Goal: Task Accomplishment & Management: Manage account settings

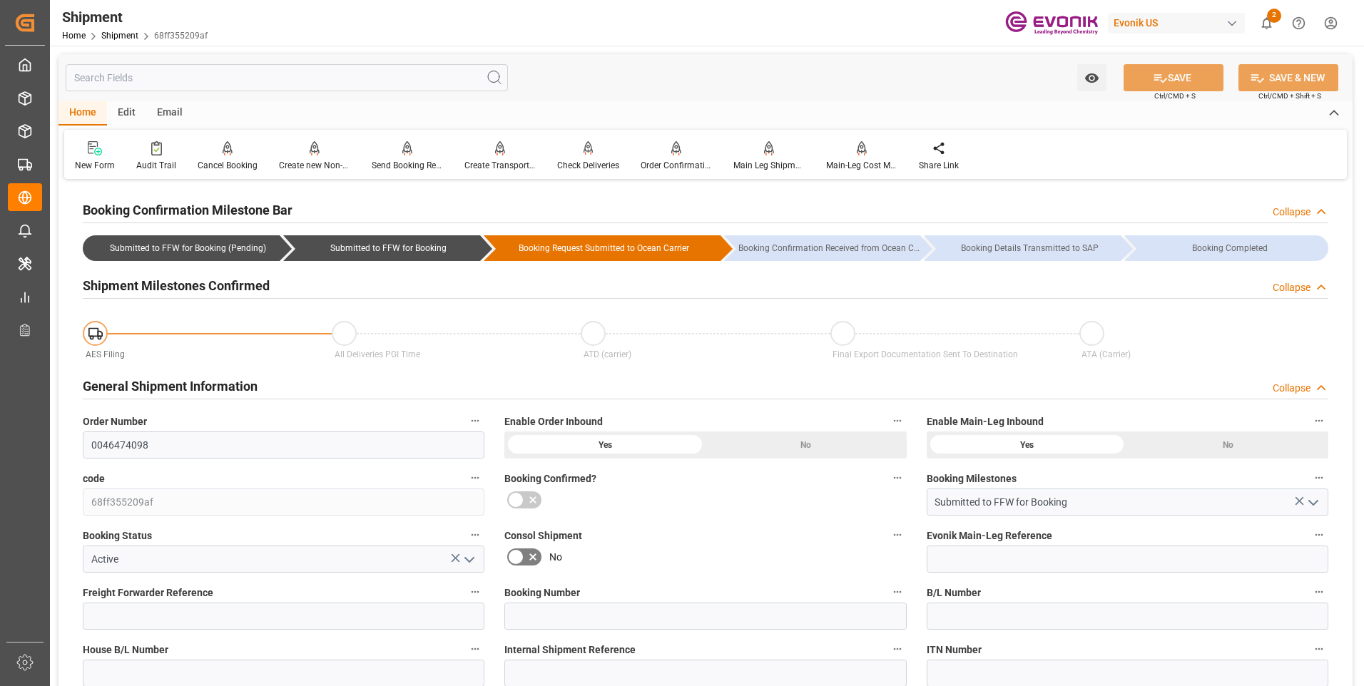
scroll to position [1259, 0]
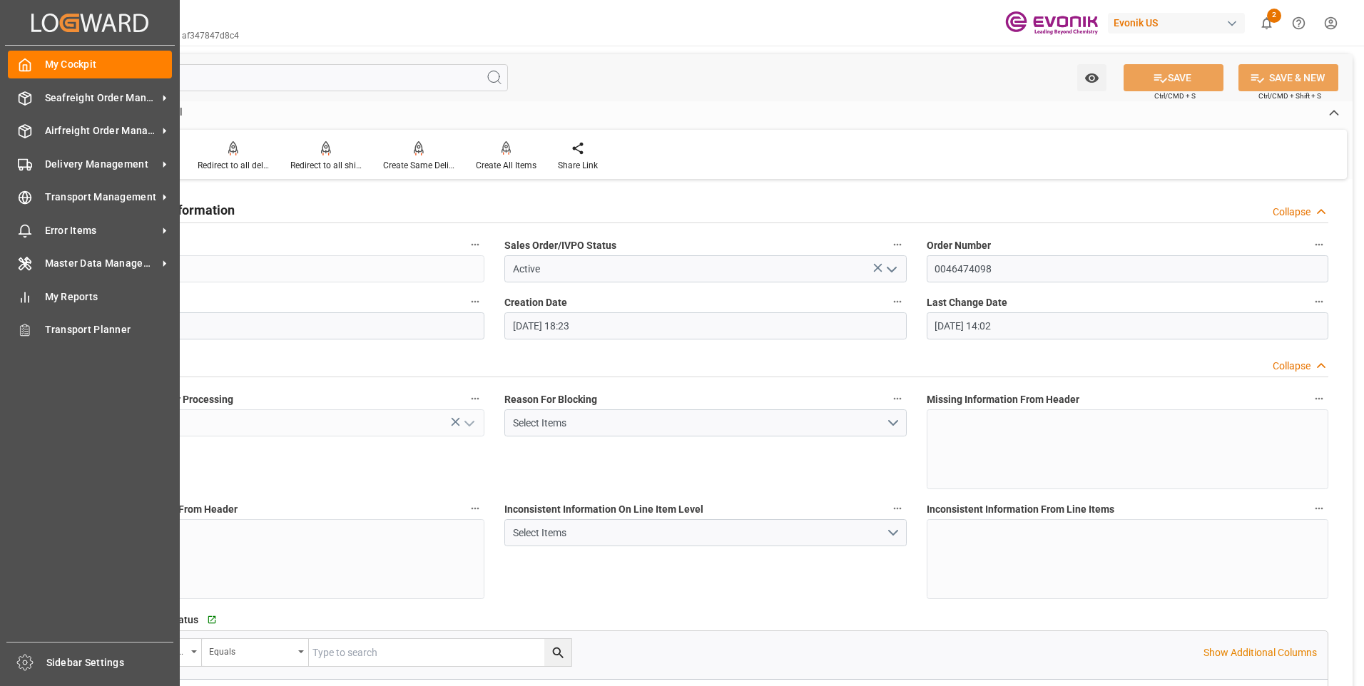
scroll to position [500, 0]
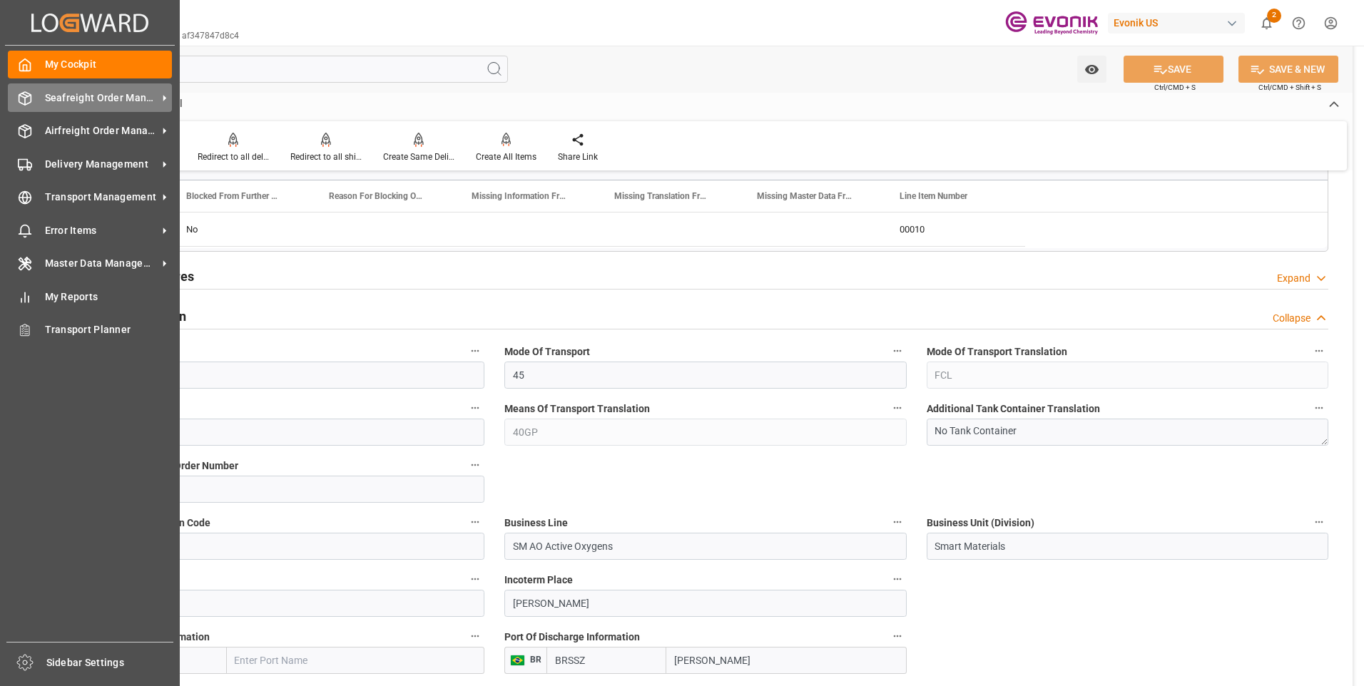
drag, startPoint x: 28, startPoint y: 98, endPoint x: 73, endPoint y: 102, distance: 45.1
click at [28, 99] on icon at bounding box center [25, 98] width 14 height 14
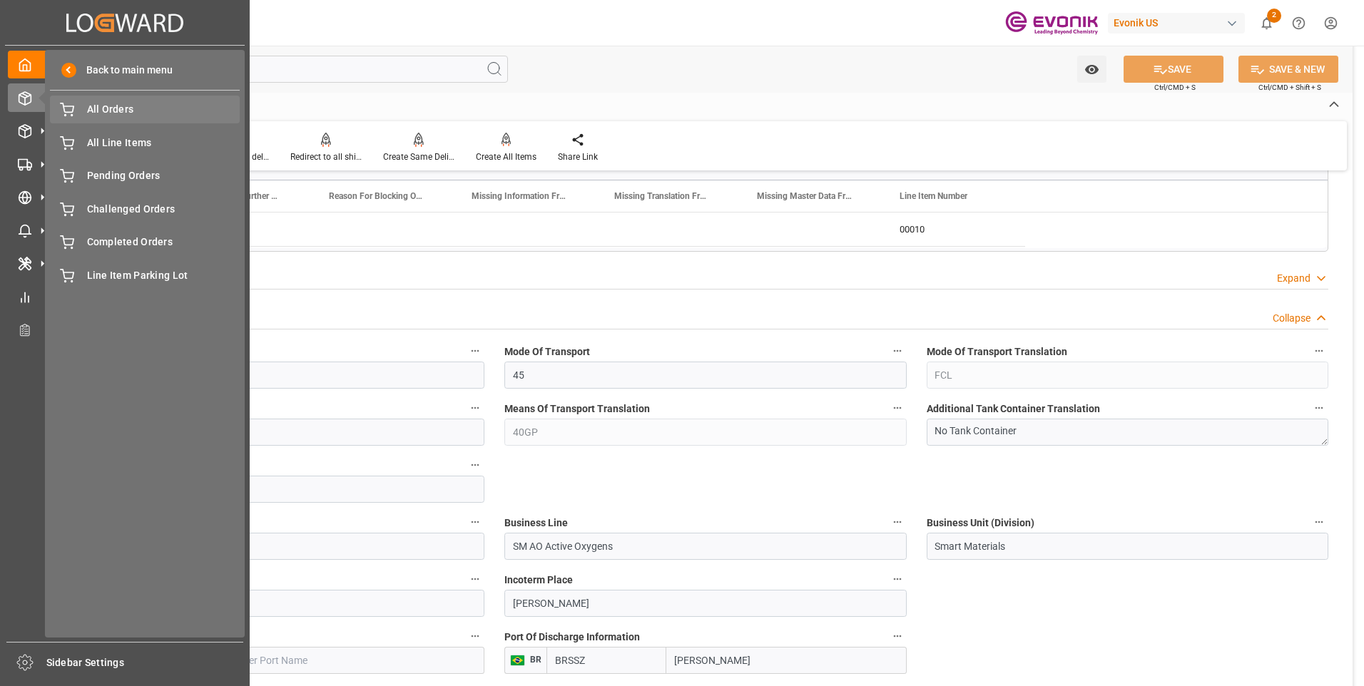
click at [136, 112] on span "All Orders" at bounding box center [163, 109] width 153 height 15
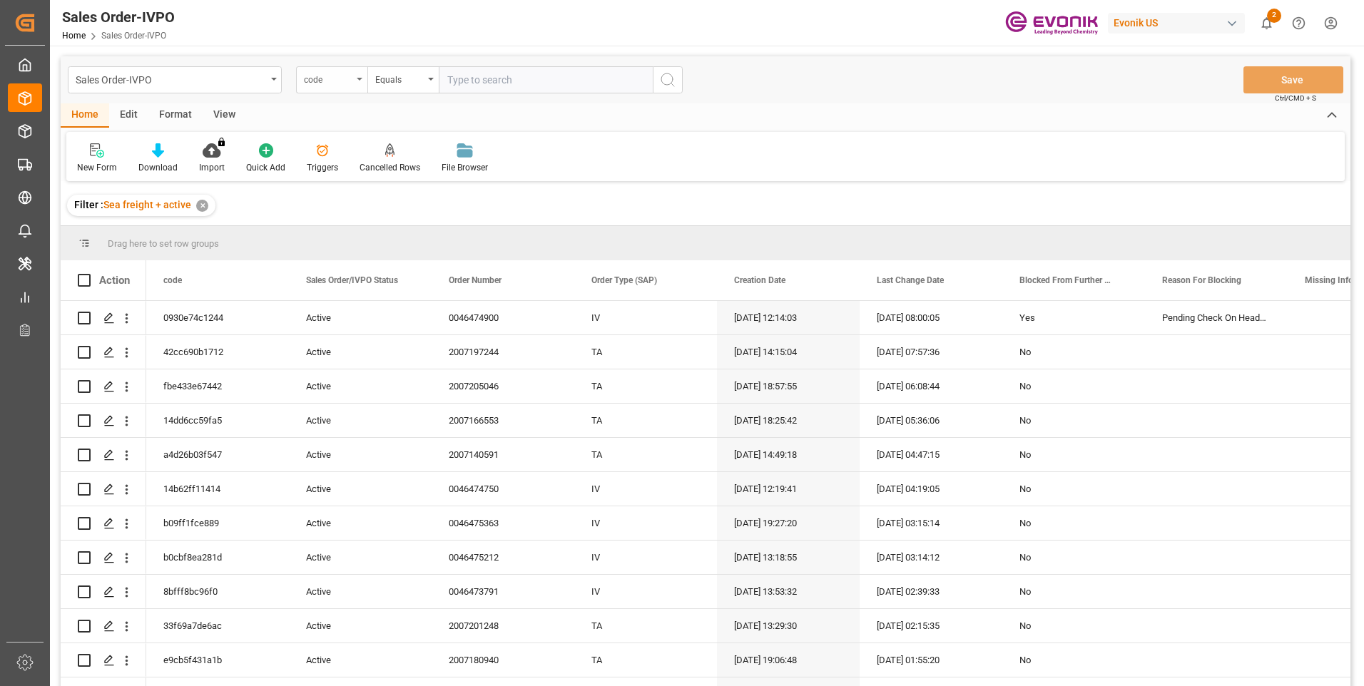
click at [344, 79] on div "code" at bounding box center [328, 78] width 49 height 16
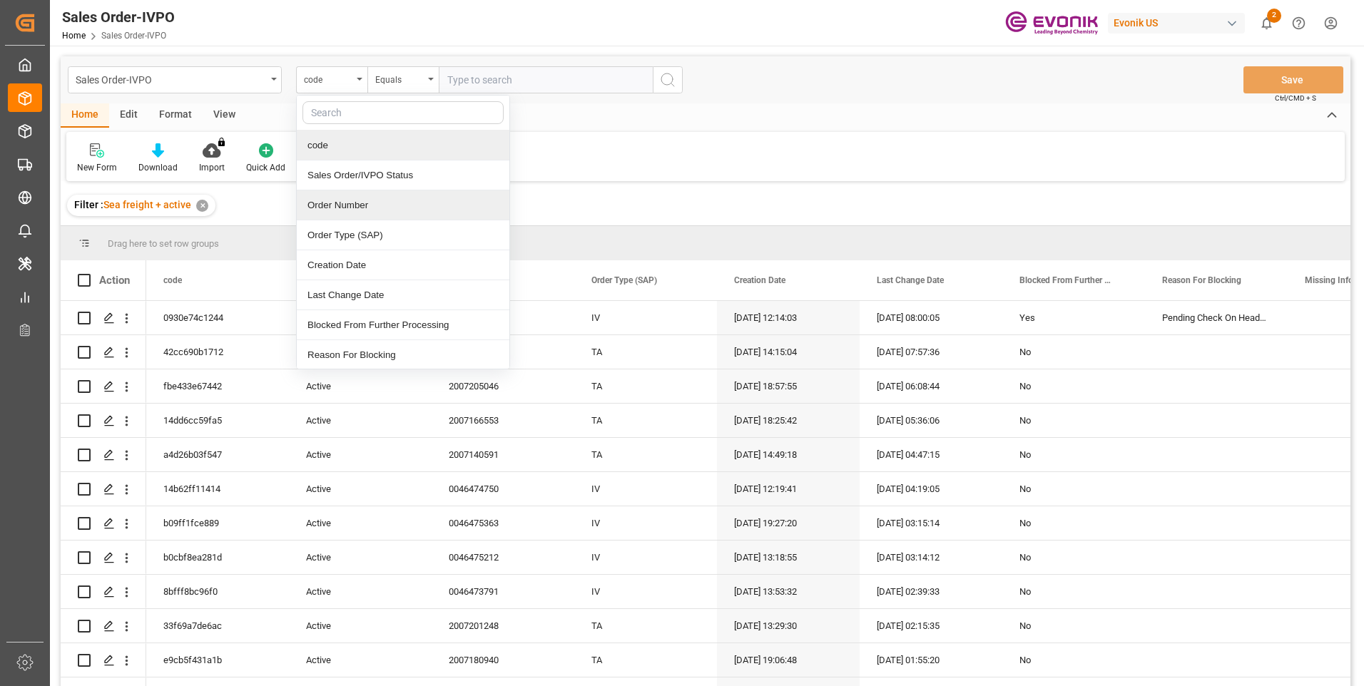
click at [350, 201] on div "Order Number" at bounding box center [403, 206] width 213 height 30
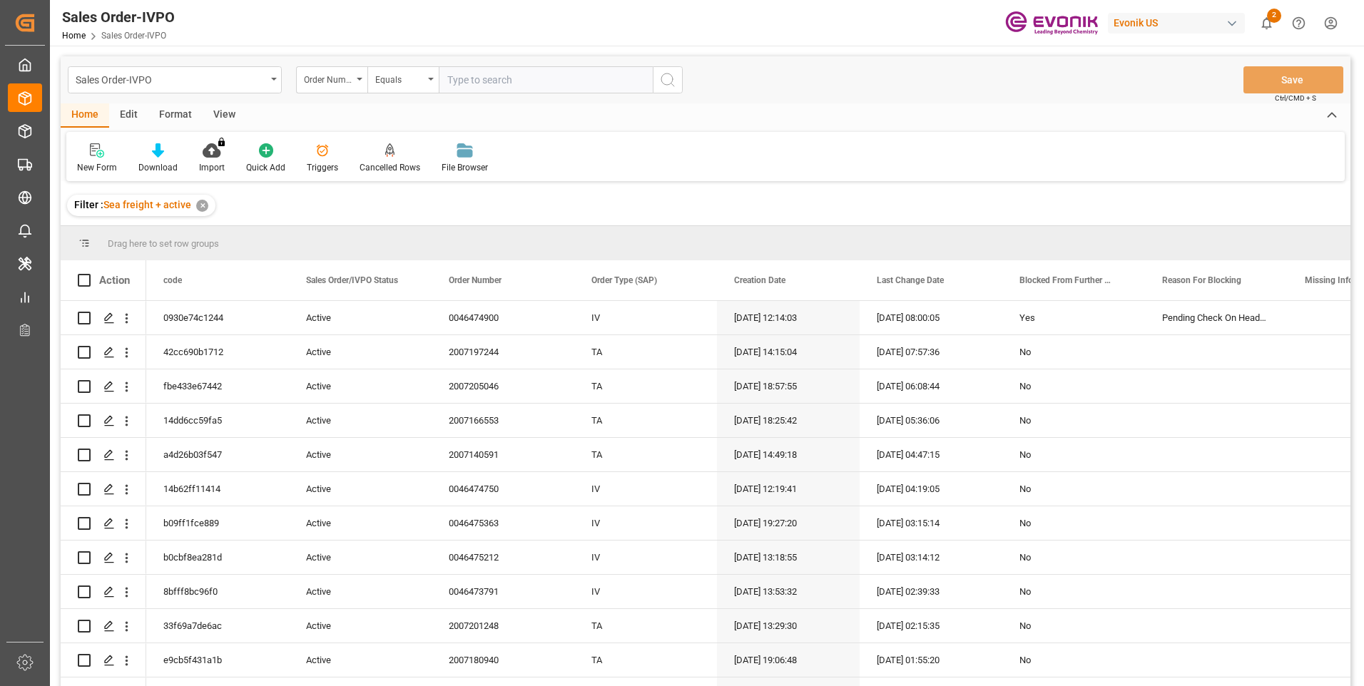
click at [543, 74] on input "text" at bounding box center [546, 79] width 214 height 27
paste input "0046473696"
type input "0046473696"
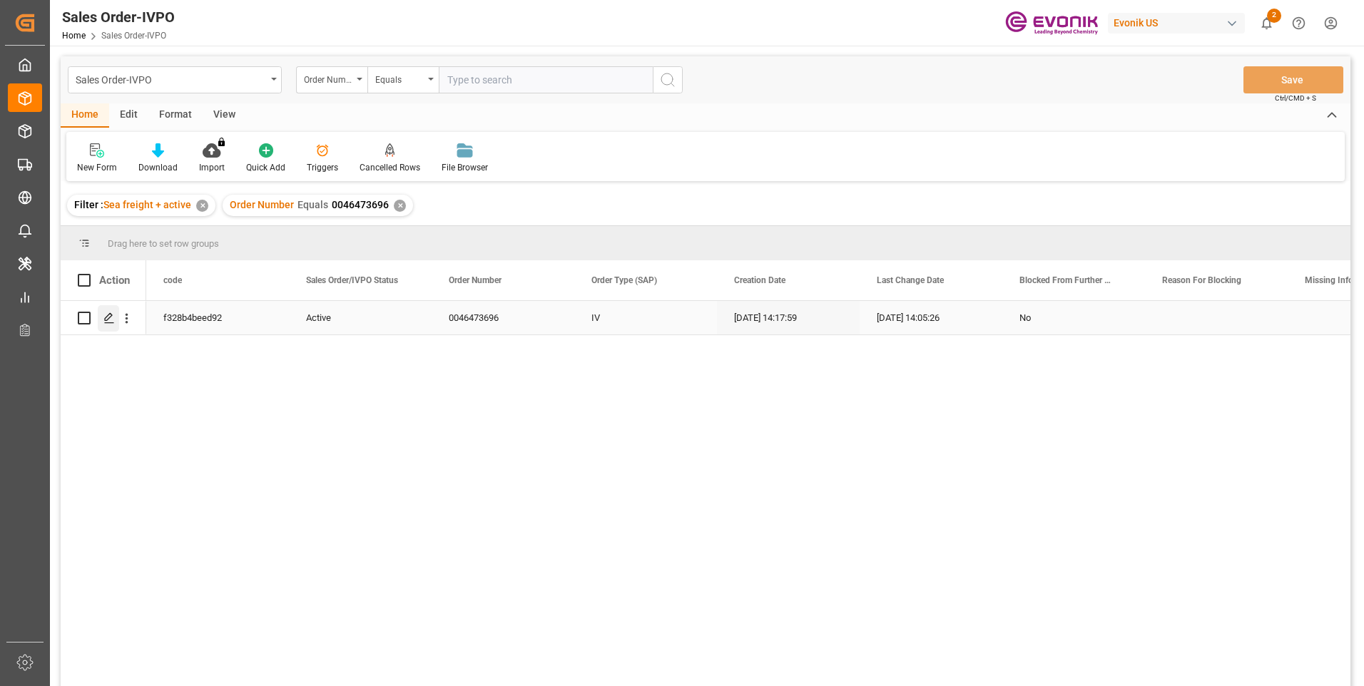
click at [105, 311] on div "Press SPACE to select this row." at bounding box center [108, 318] width 21 height 26
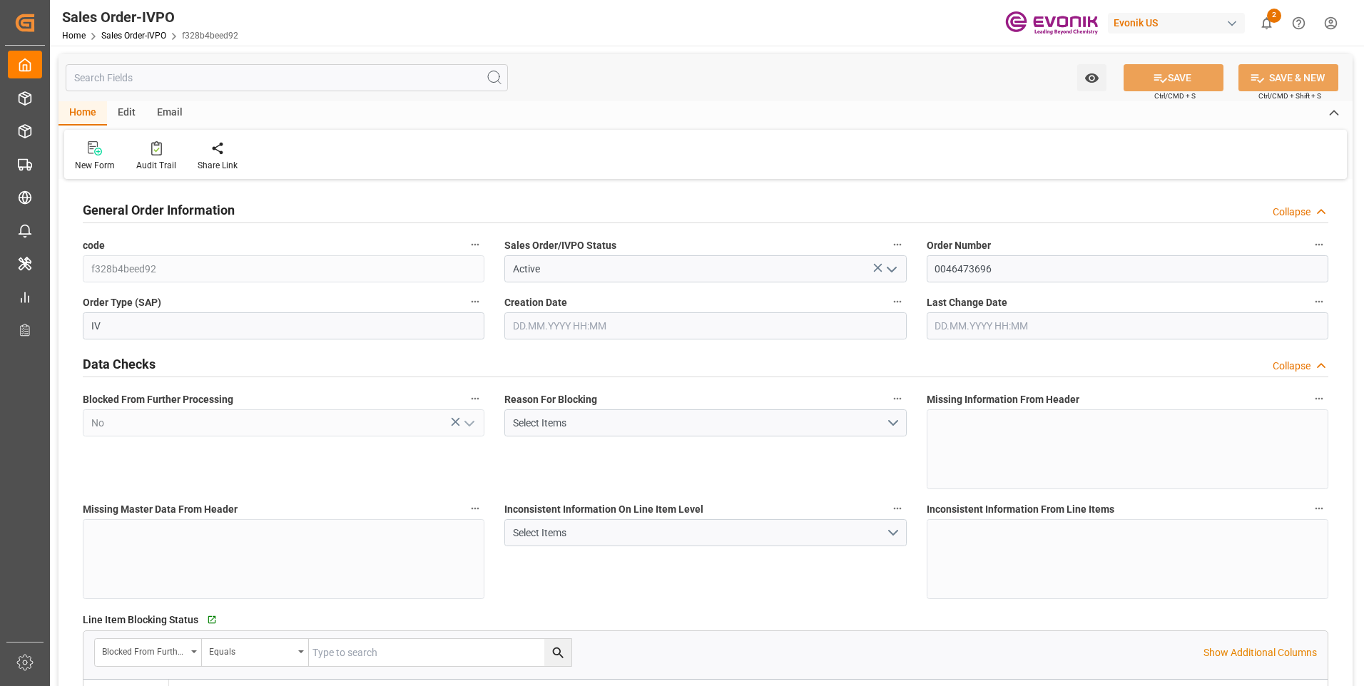
type input "BRSSZ"
type input "livia.leone@evonik.comTelephone No: 55 19 3475-3130"
type input "0"
type input "1"
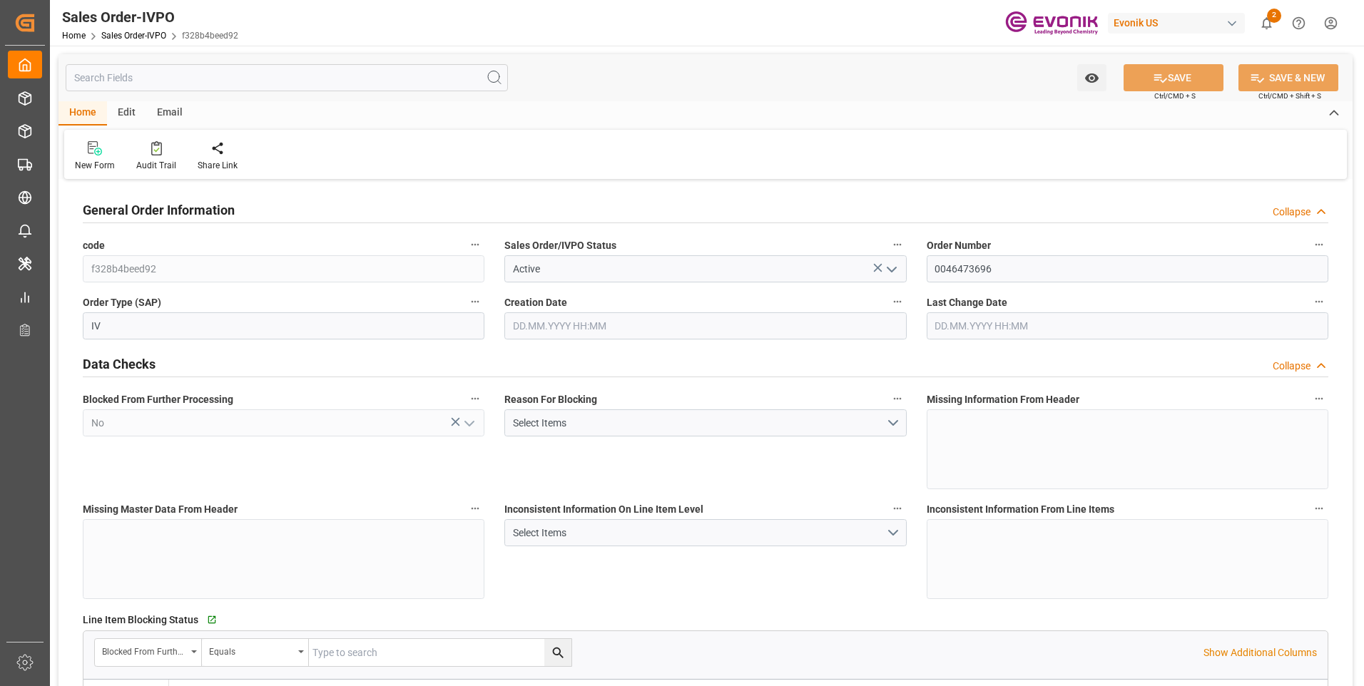
type input "1"
type input "9932.776"
type input "12.6175"
type input "17000"
type input "30"
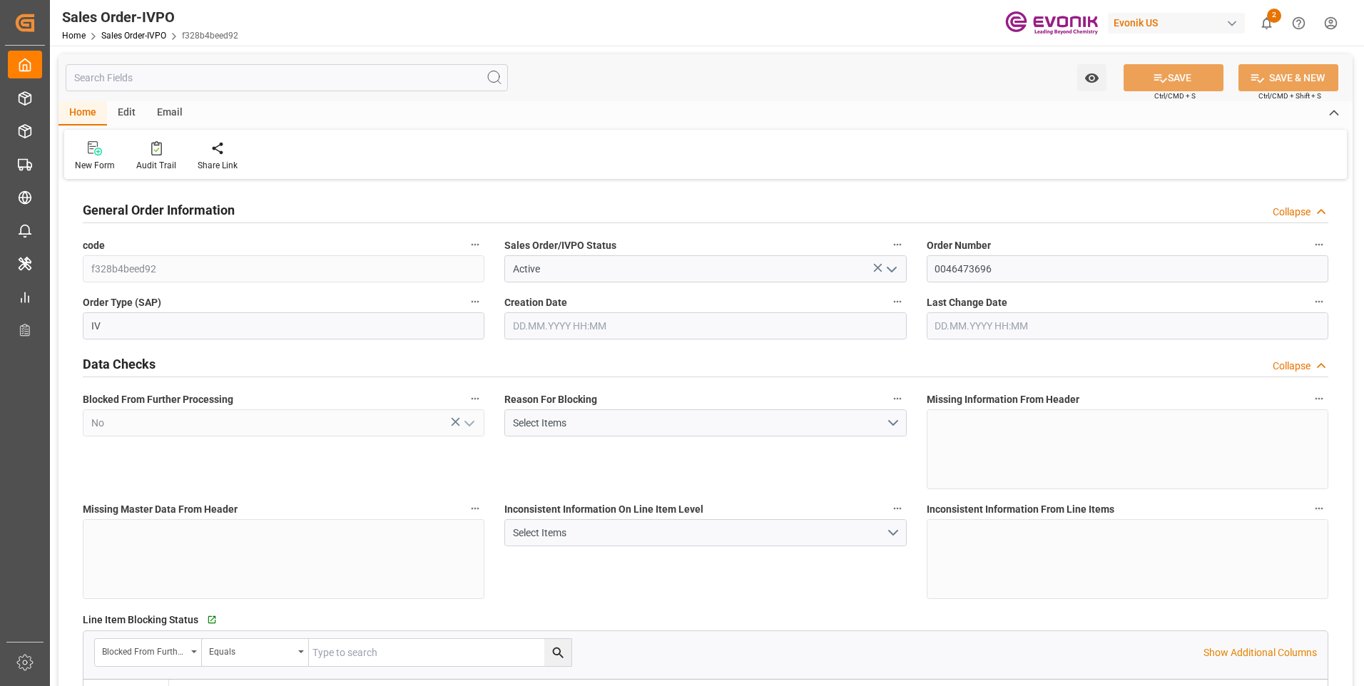
type input "[DATE] 14:17"
type input "[DATE] 14:05"
type input "livia.leone@evonik.comTelephone No: 55 19 3475-3130"
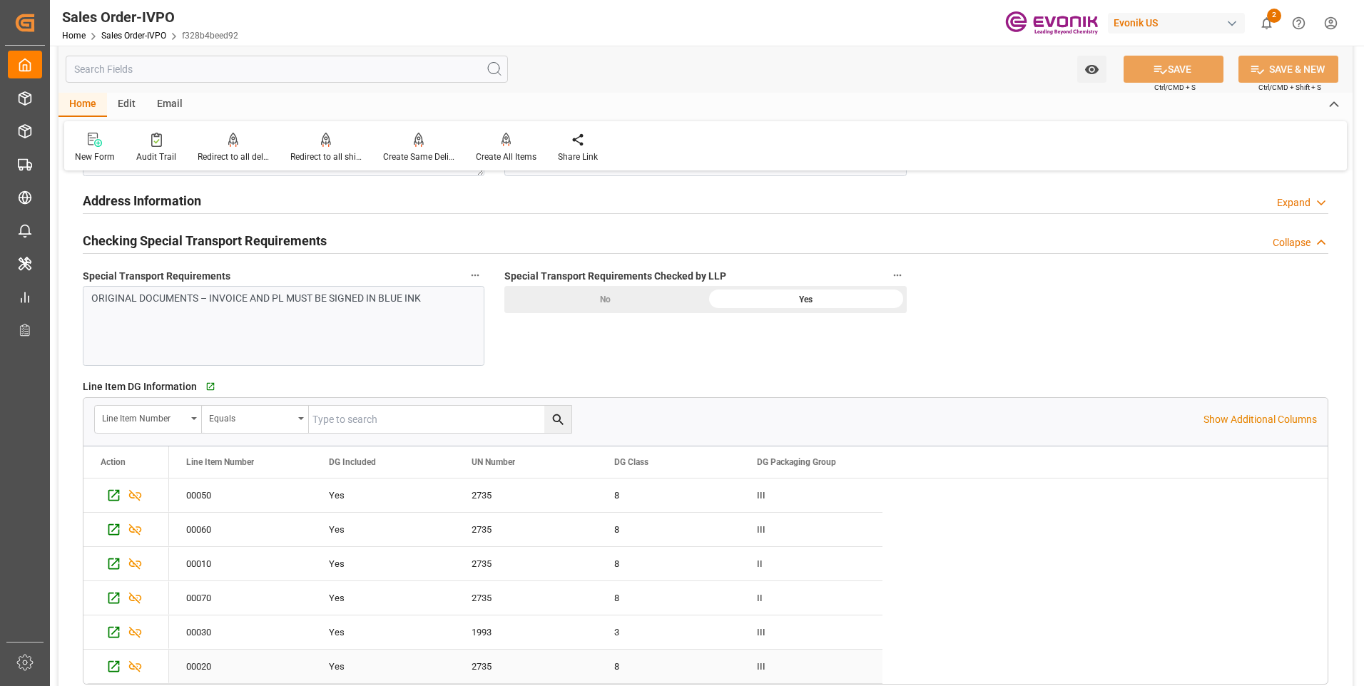
scroll to position [1927, 0]
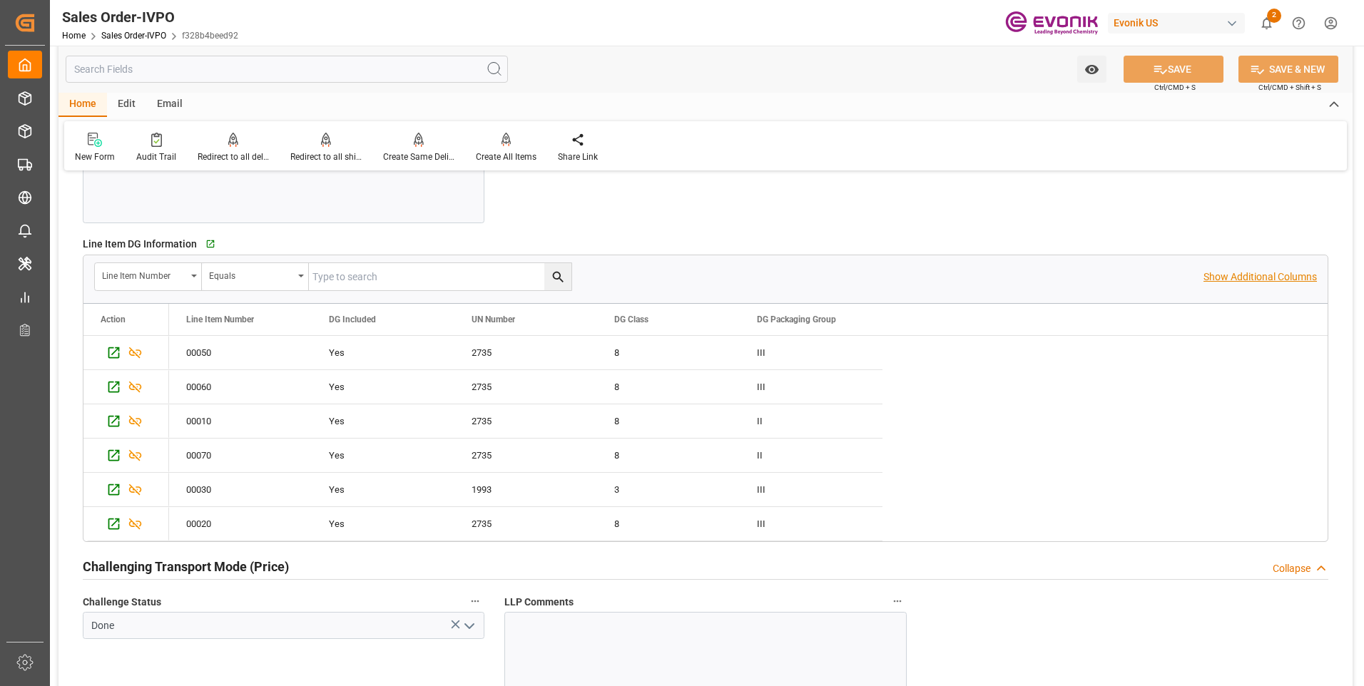
click at [1223, 275] on p "Show Additional Columns" at bounding box center [1260, 277] width 113 height 15
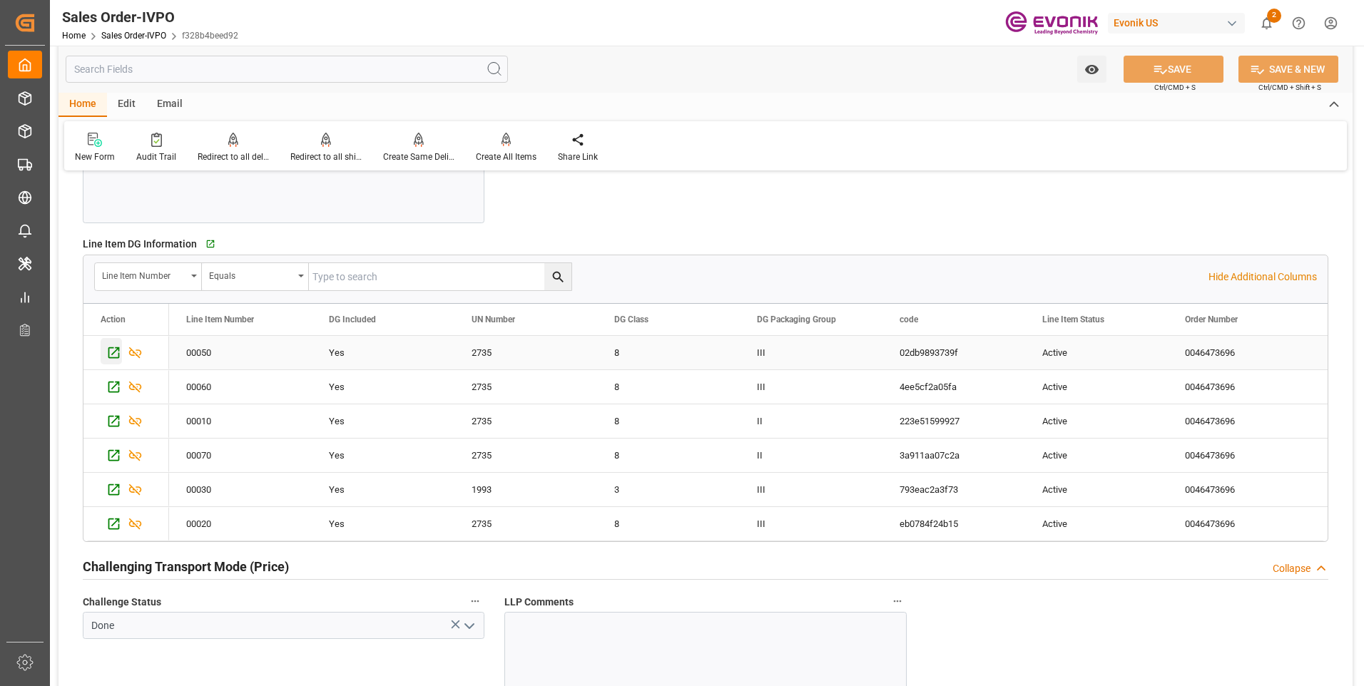
click at [110, 359] on icon "Press SPACE to select this row." at bounding box center [113, 352] width 15 height 15
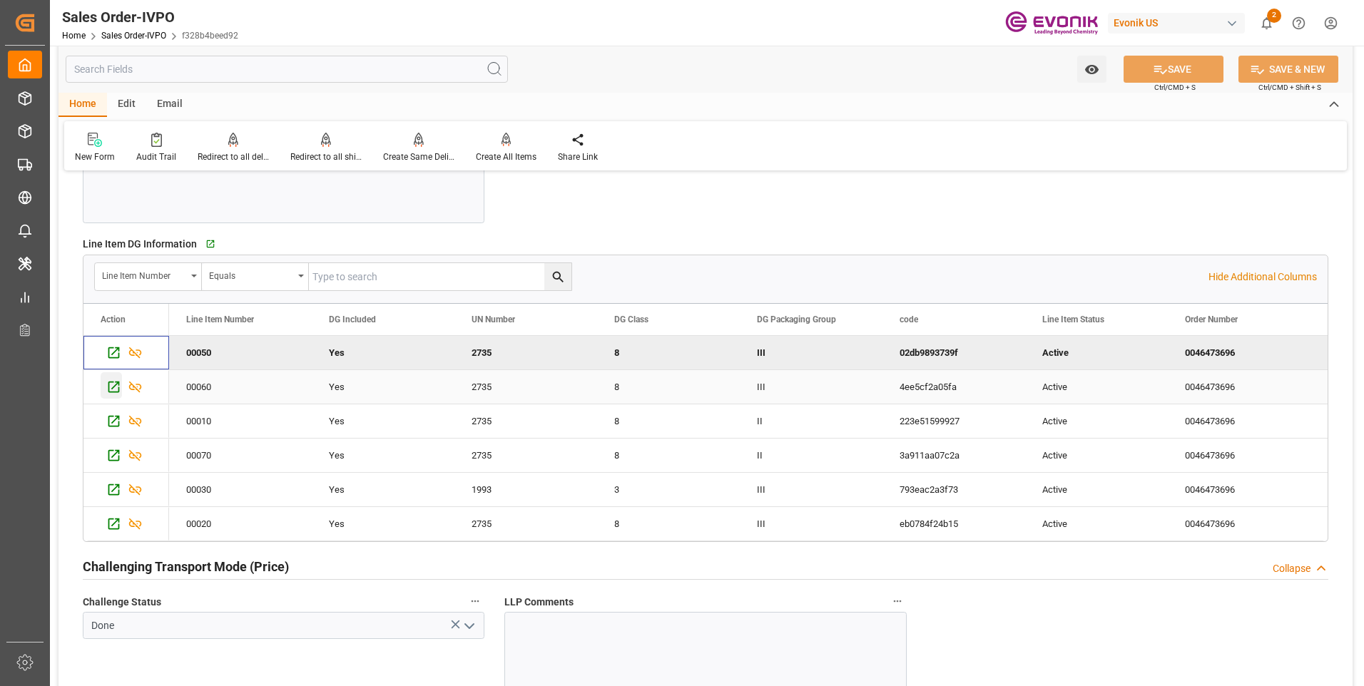
click at [113, 386] on icon "Press SPACE to select this row." at bounding box center [113, 387] width 15 height 15
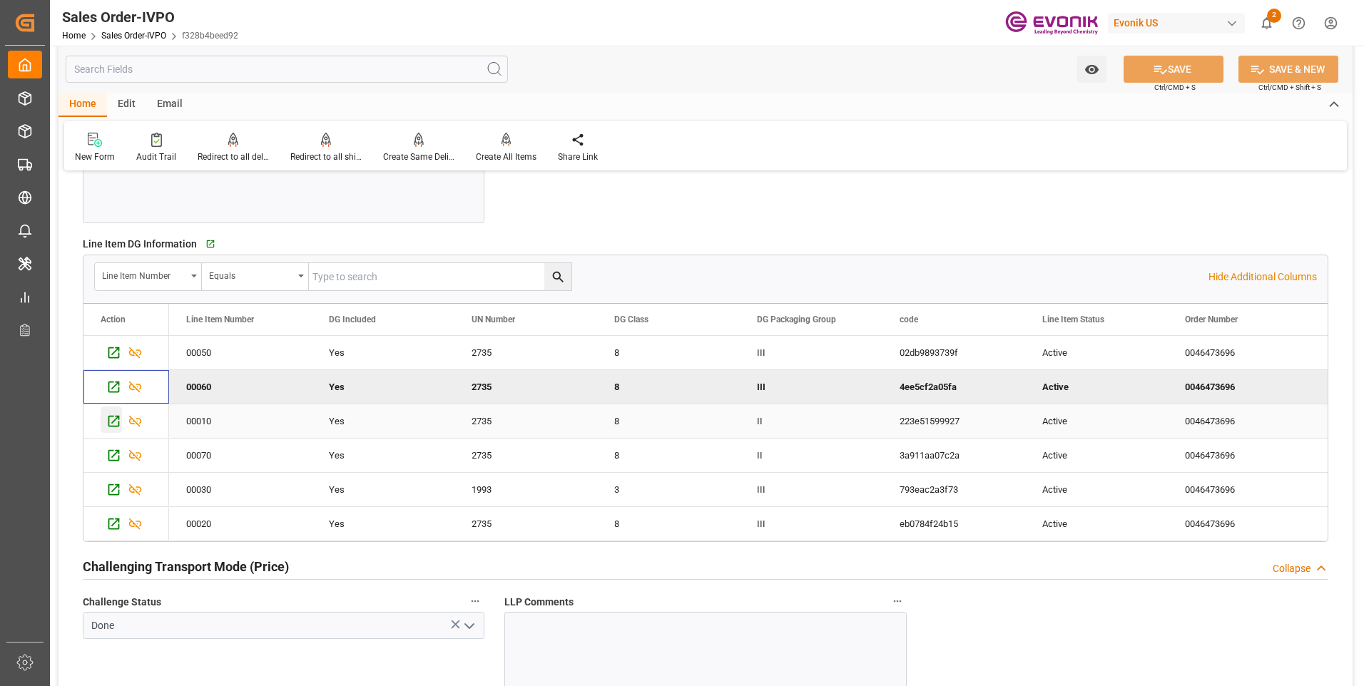
click at [111, 424] on icon "Press SPACE to select this row." at bounding box center [113, 421] width 15 height 15
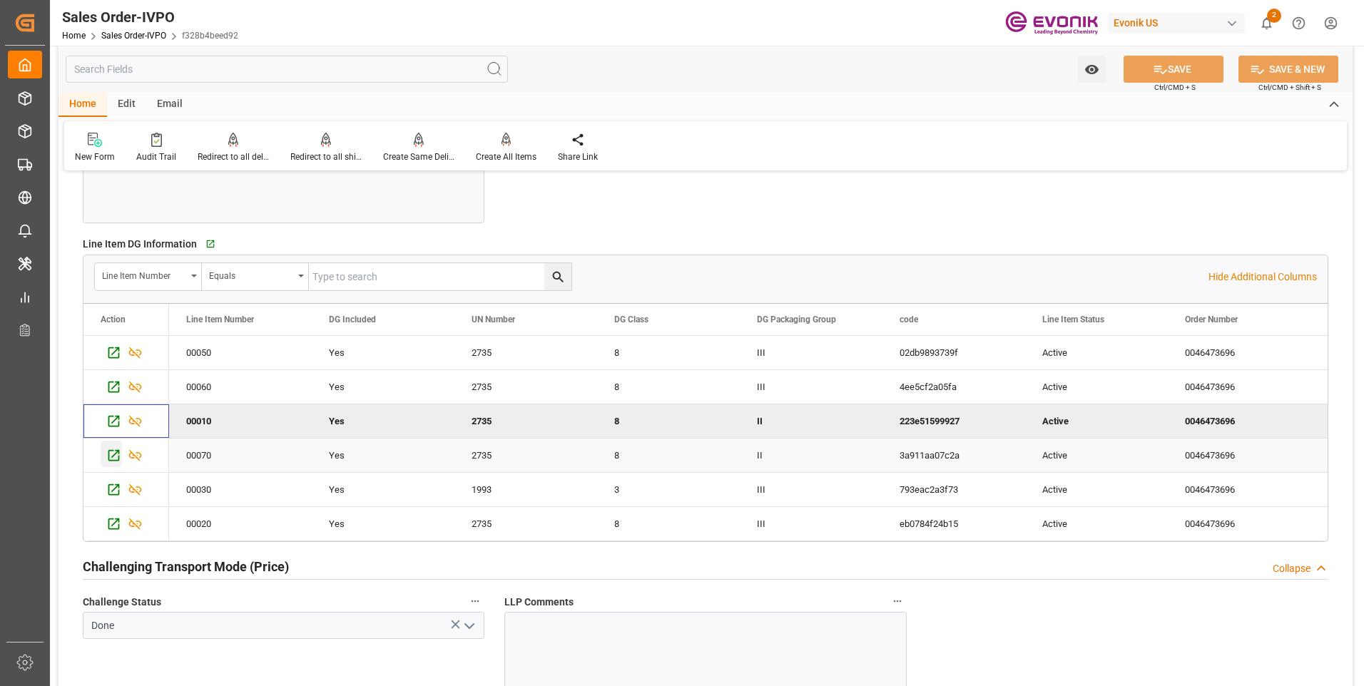
click at [118, 455] on icon "Press SPACE to select this row." at bounding box center [113, 455] width 15 height 15
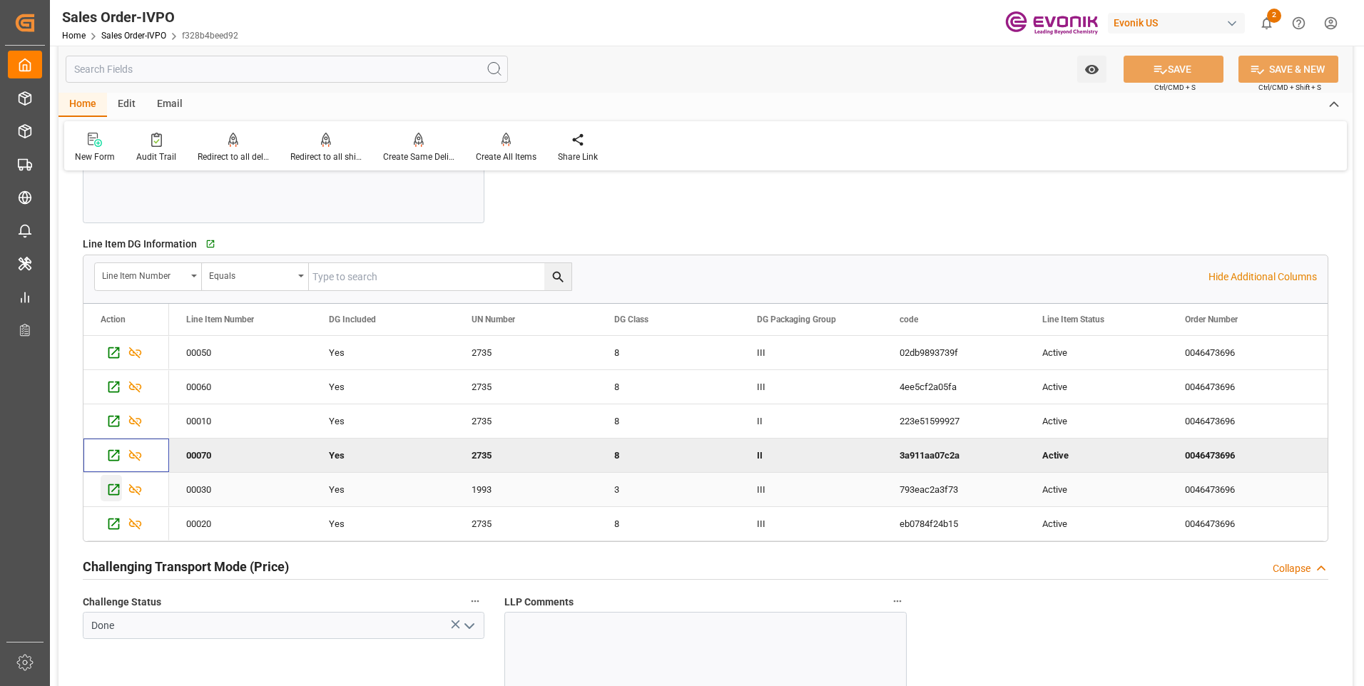
click at [113, 491] on icon "Press SPACE to select this row." at bounding box center [113, 490] width 11 height 11
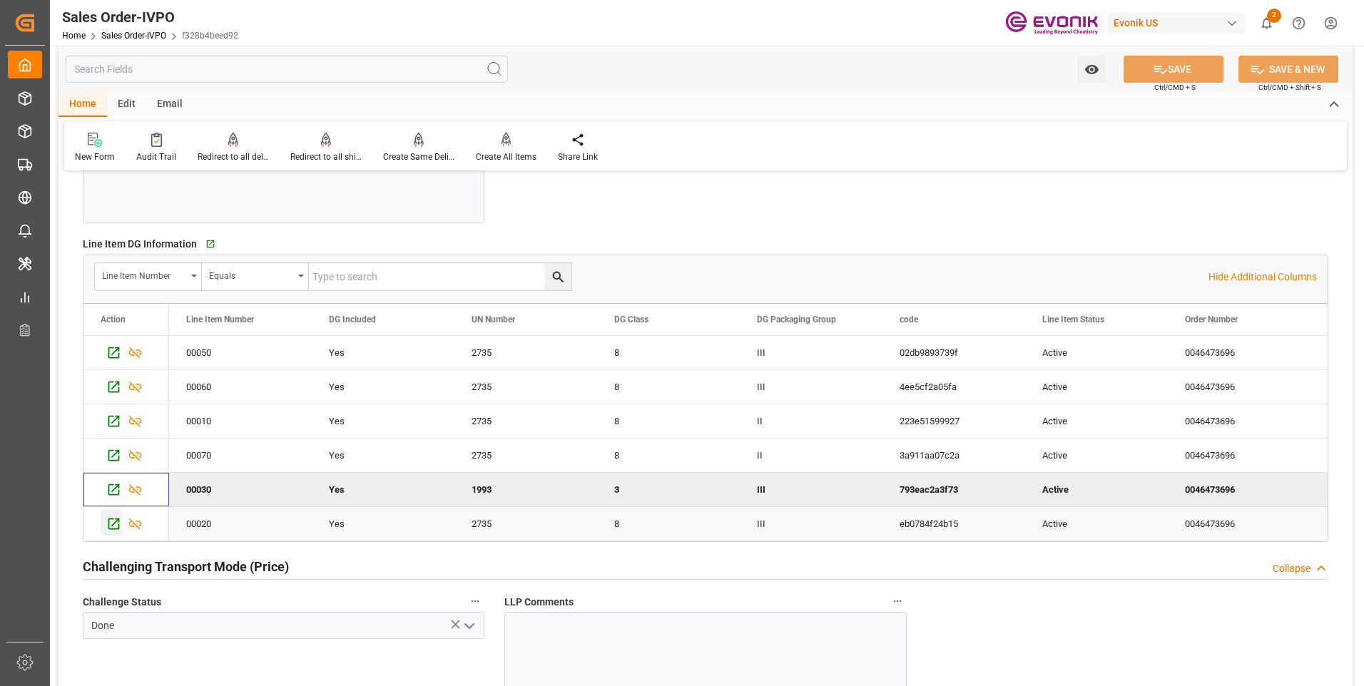
click at [113, 533] on div "Press SPACE to select this row." at bounding box center [111, 523] width 21 height 26
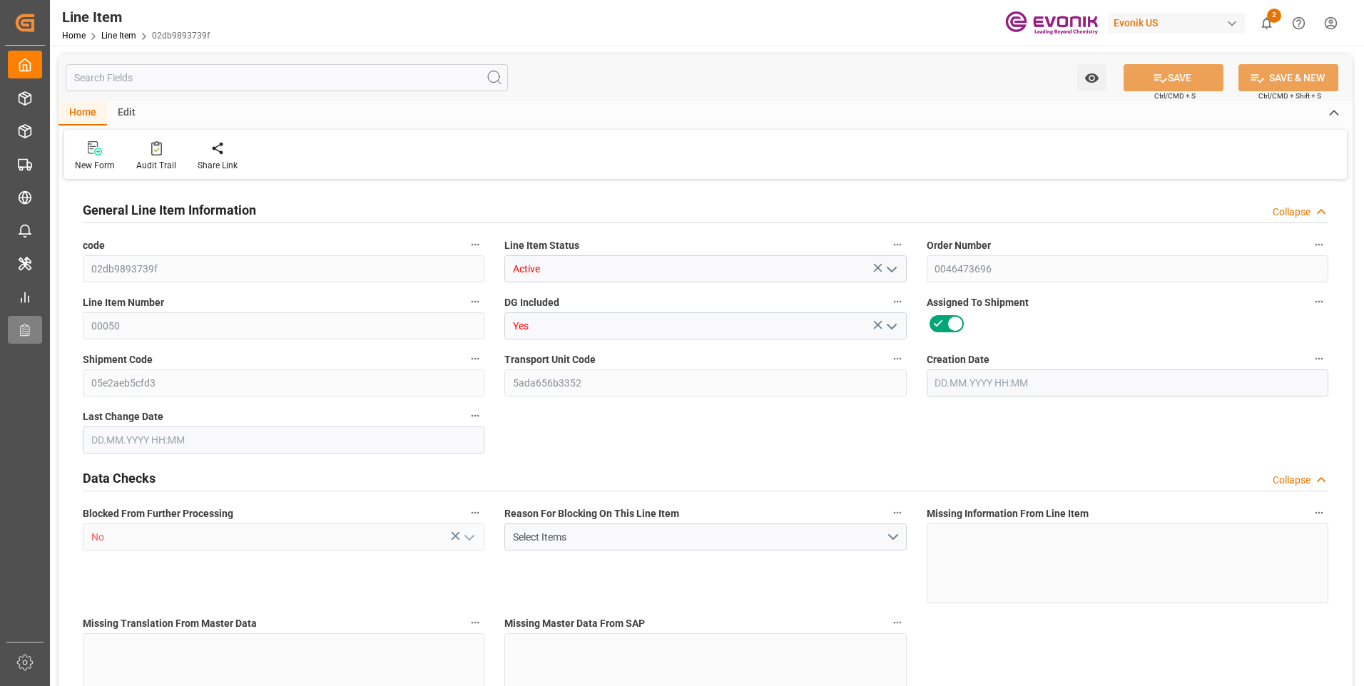
type input "5"
type input "4336"
type input "4000"
type input "5.732"
type input "20"
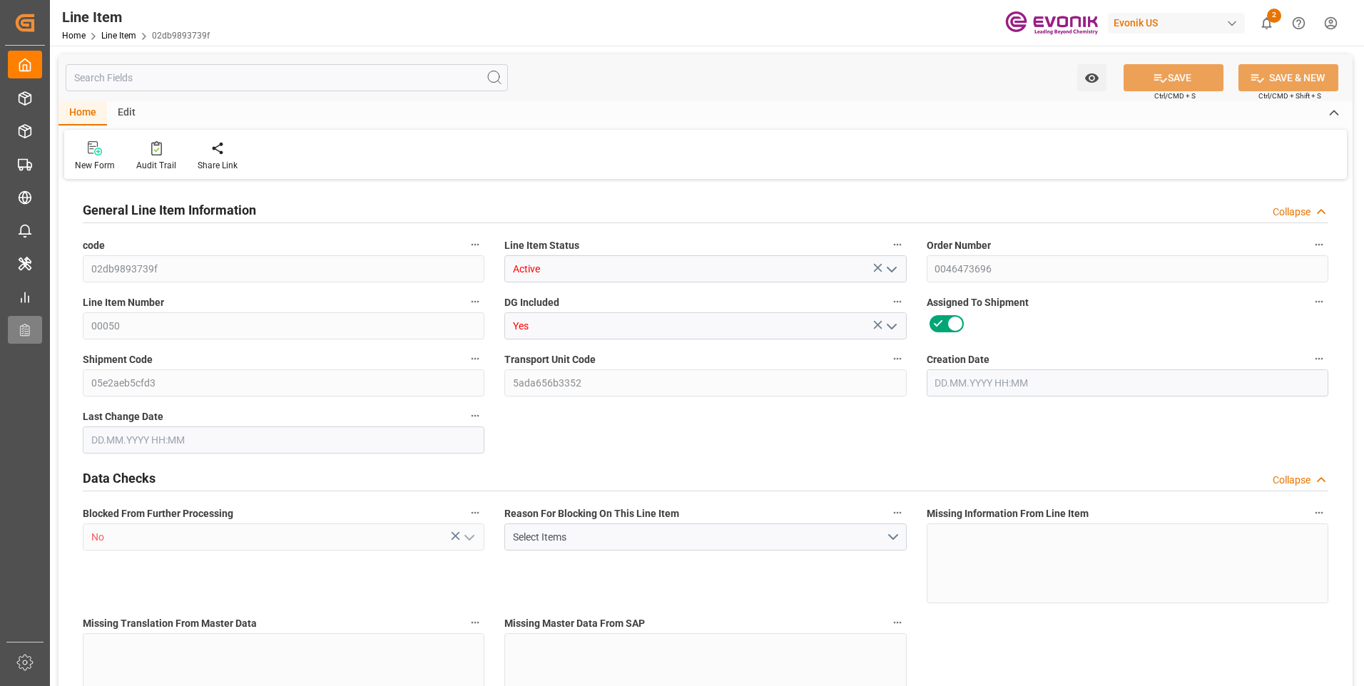
type input "10800"
type input "20"
type input "4000"
type input "4336"
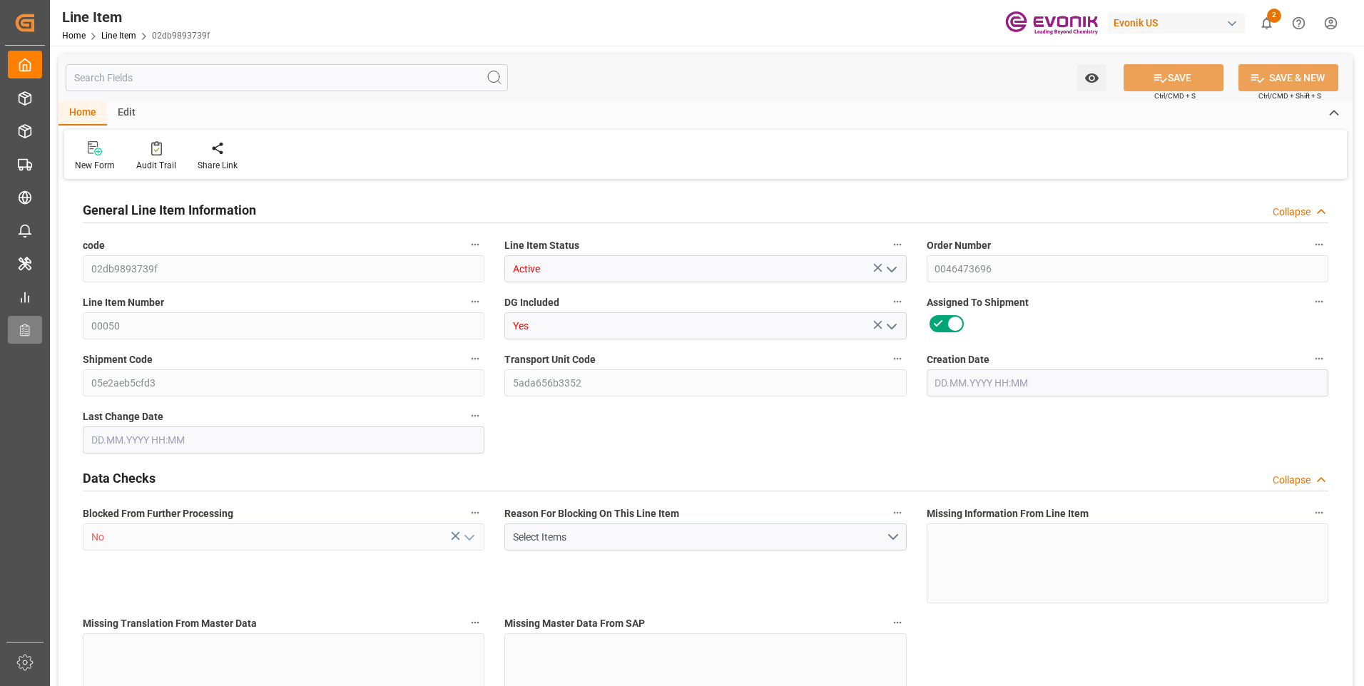
type input "4436"
type input "4000"
type input "5.732"
type input "5732"
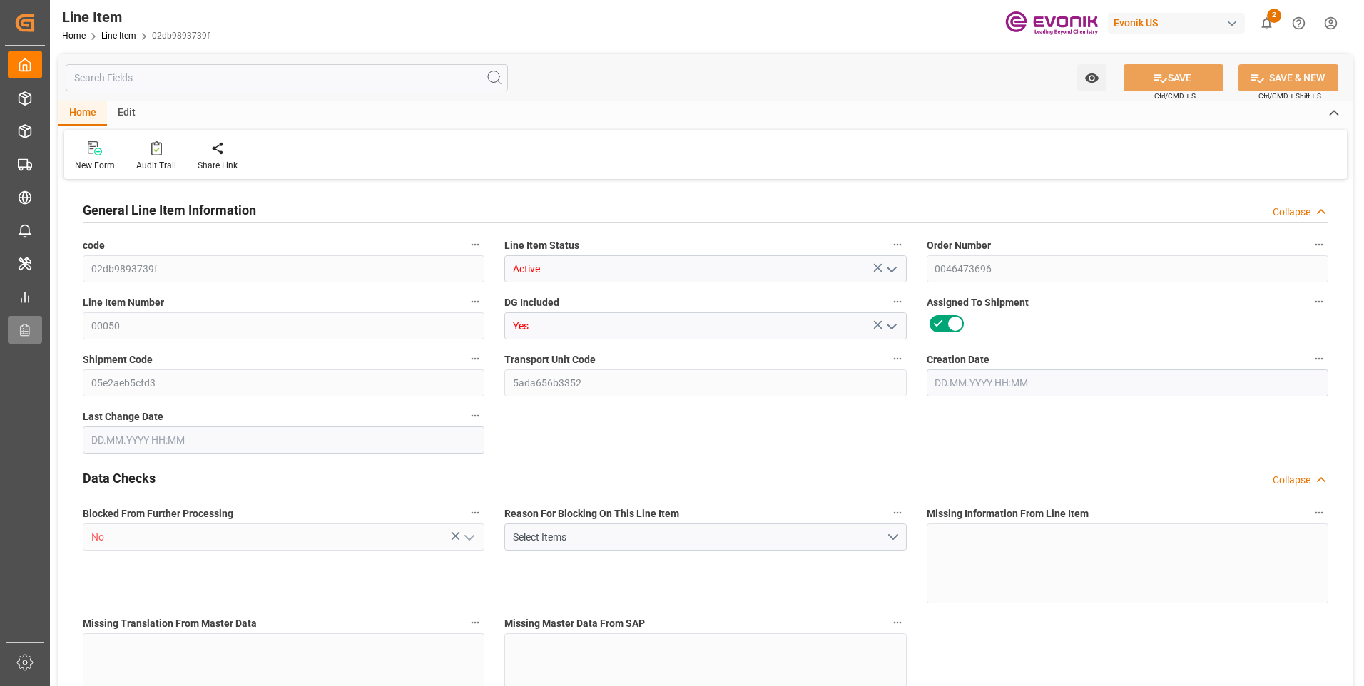
type input "0"
type input "[DATE] 14:17"
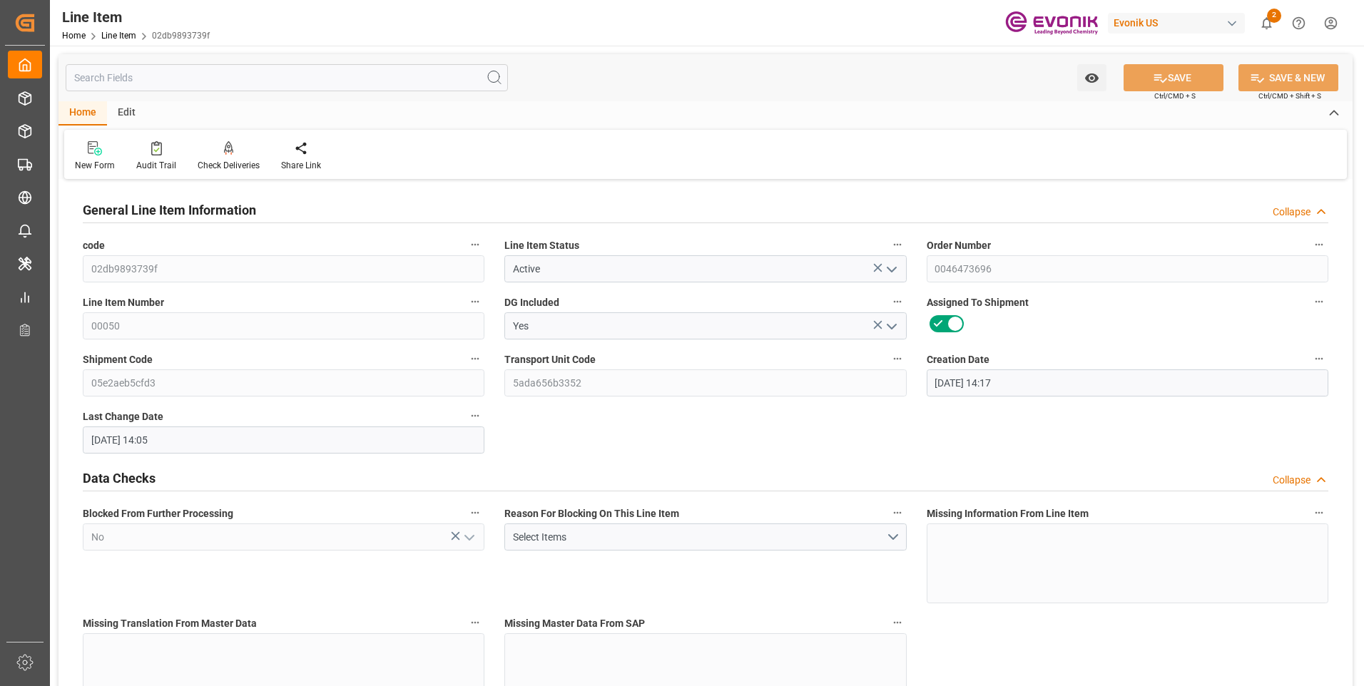
type input "[DATE] 14:05"
type input "[DATE]"
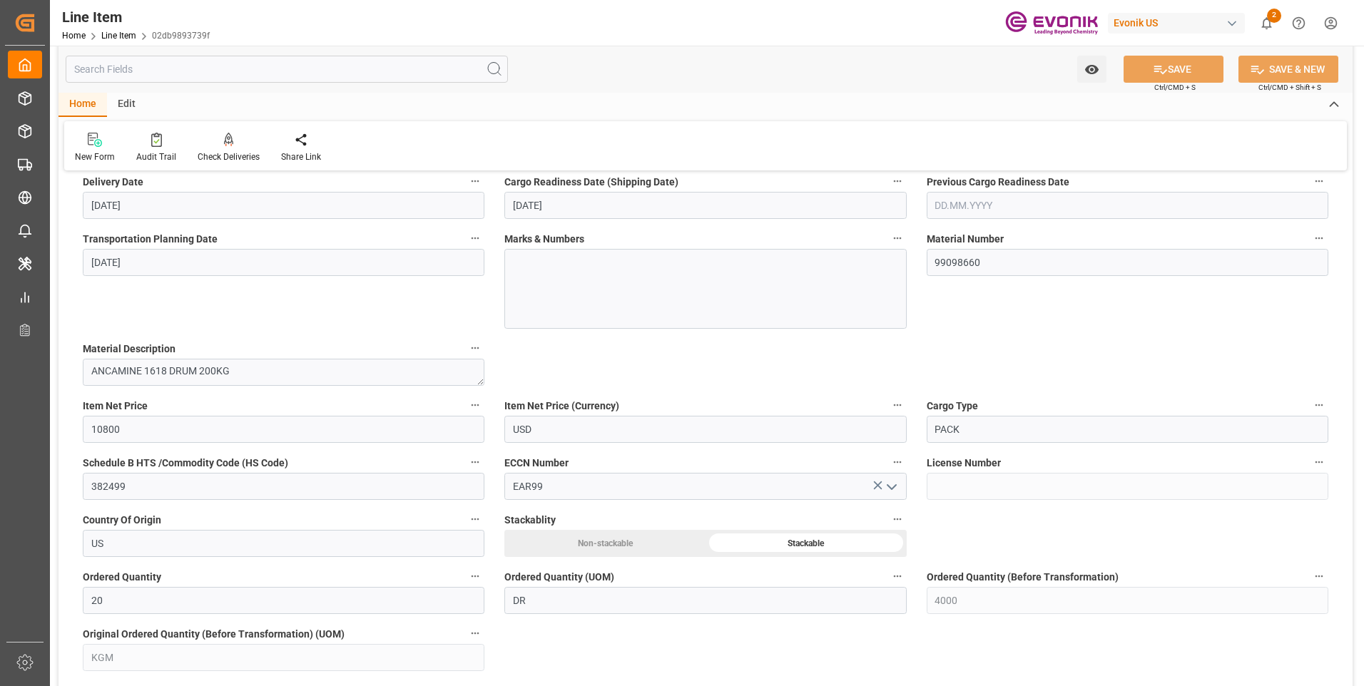
scroll to position [660, 0]
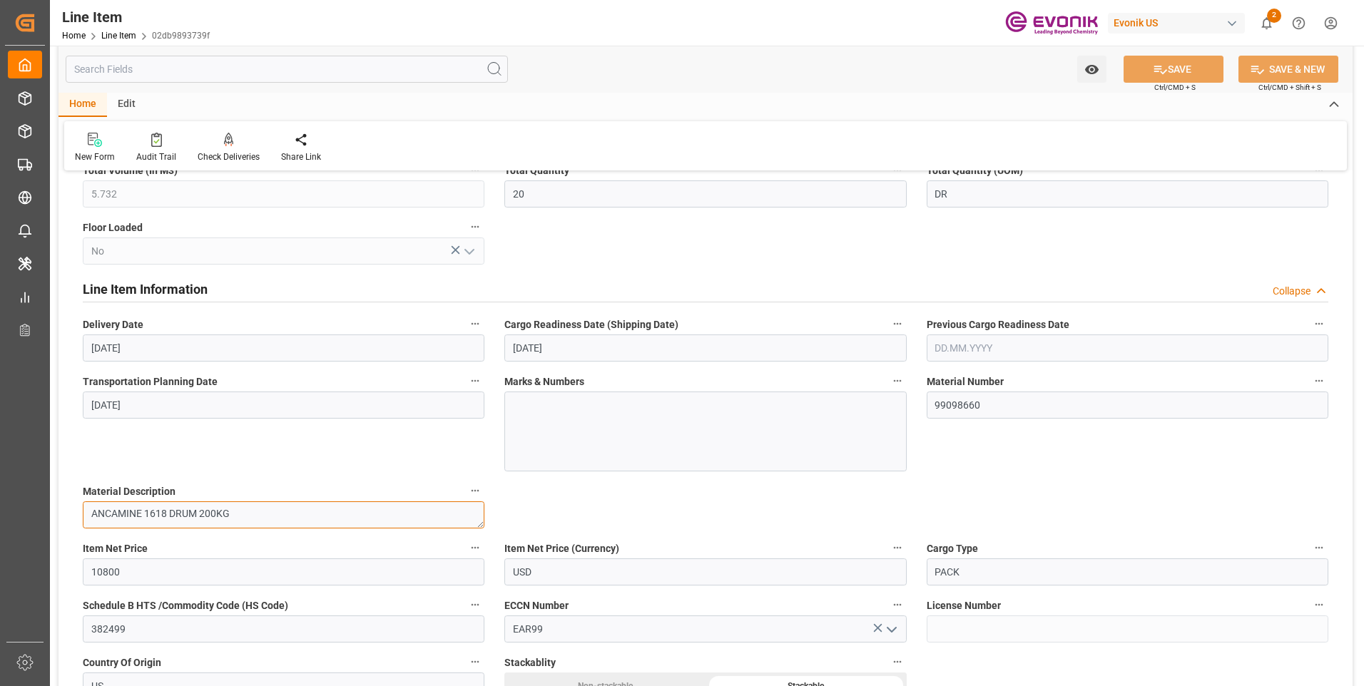
drag, startPoint x: 167, startPoint y: 515, endPoint x: 83, endPoint y: 504, distance: 84.3
click at [83, 504] on textarea "ANCAMINE 1618 DRUM 200KG" at bounding box center [284, 515] width 402 height 27
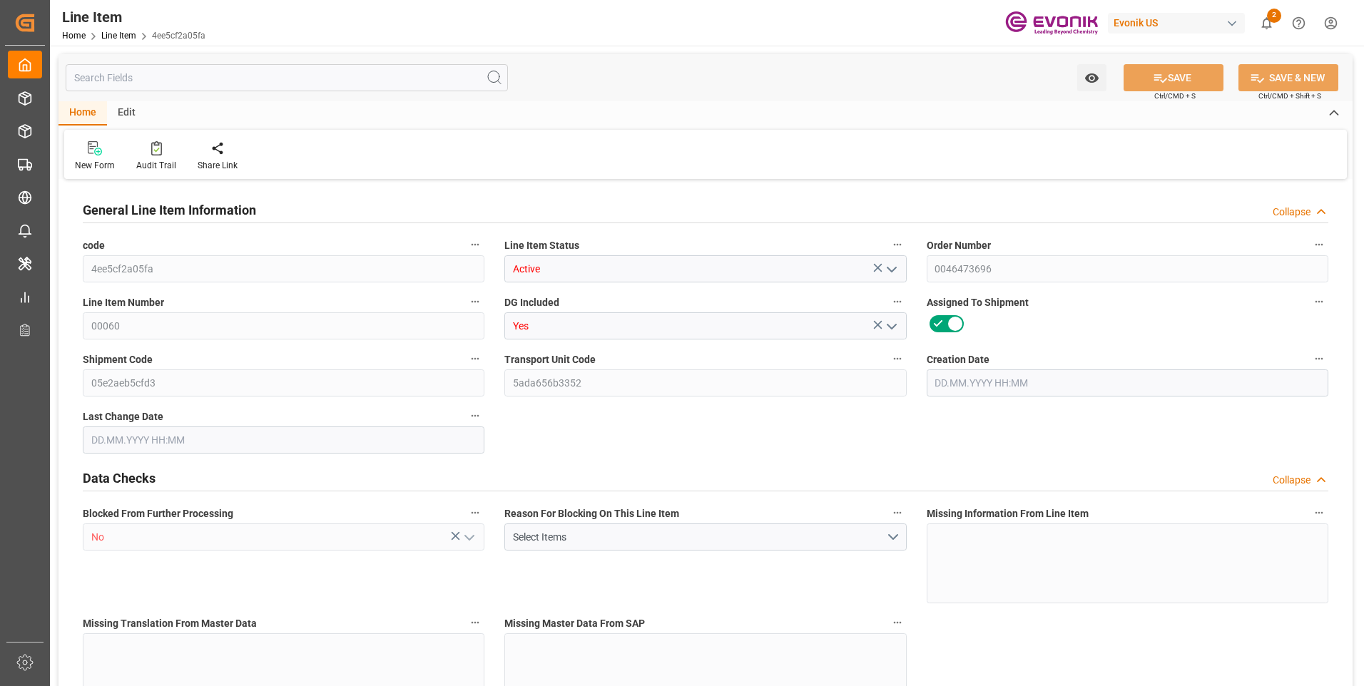
type input "2"
type input "1910.976"
type input "1776"
type input "2.2999"
type input "8"
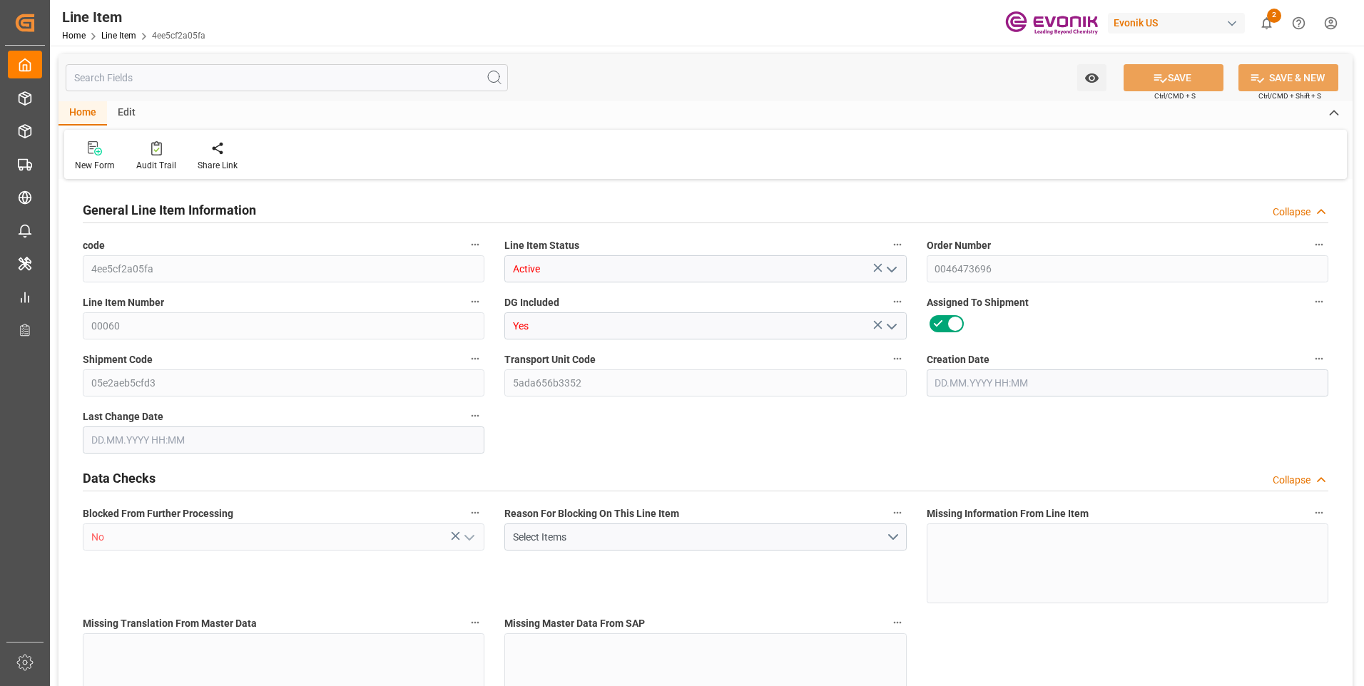
type input "8897.76"
type input "8"
type input "1776"
type input "1910.976"
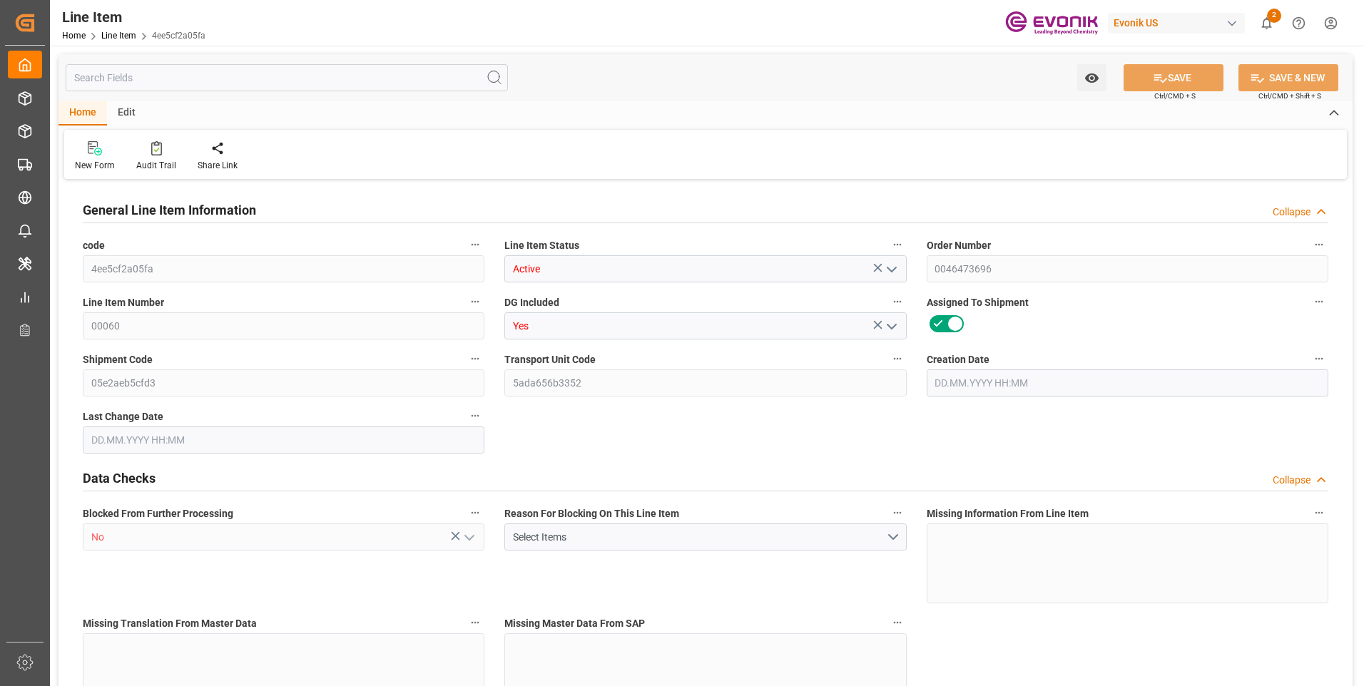
type input "1950.976"
type input "1776"
type input "2.2999"
type input "2299.92"
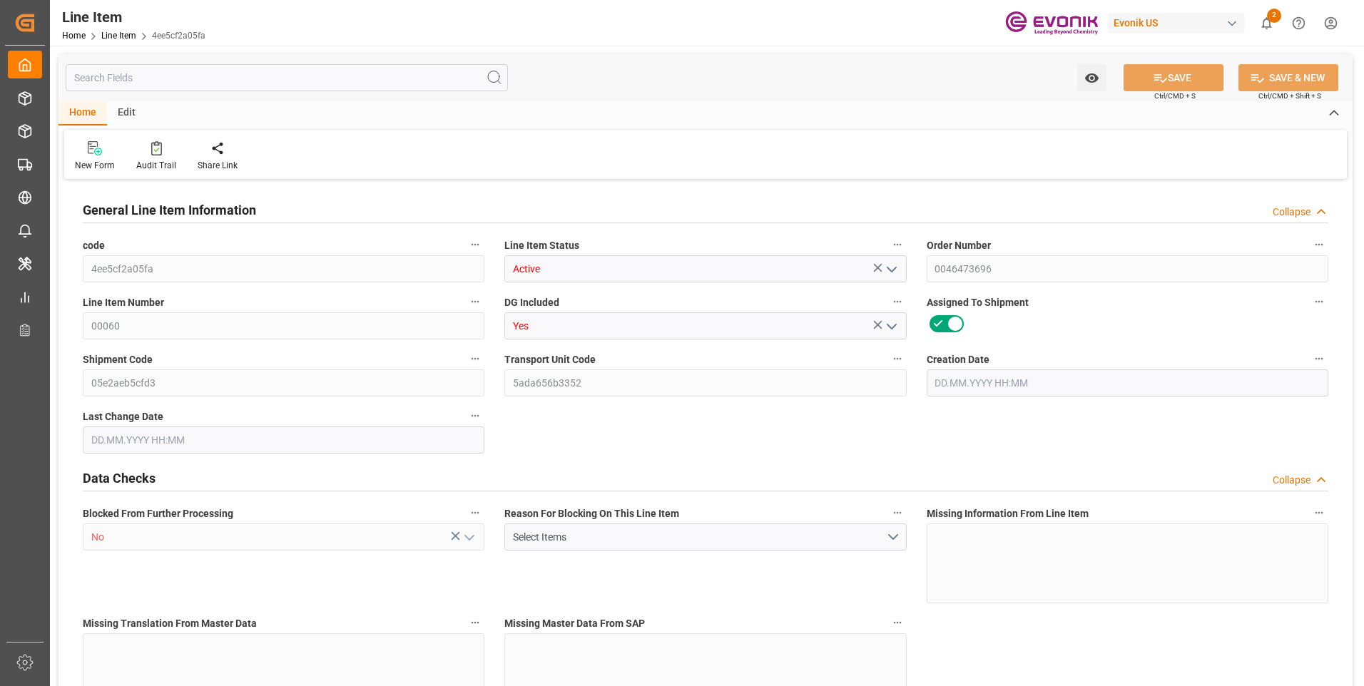
type input "0"
type input "[DATE] 14:17"
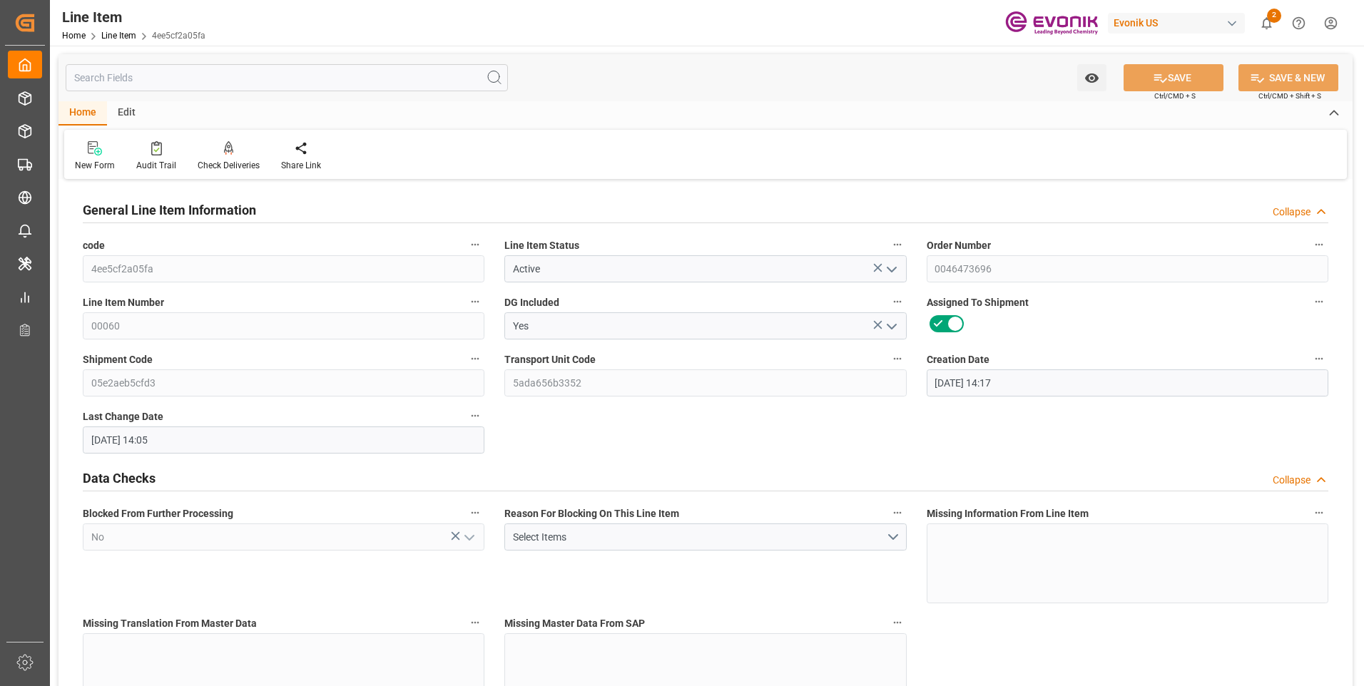
type input "[DATE] 14:05"
type input "[DATE]"
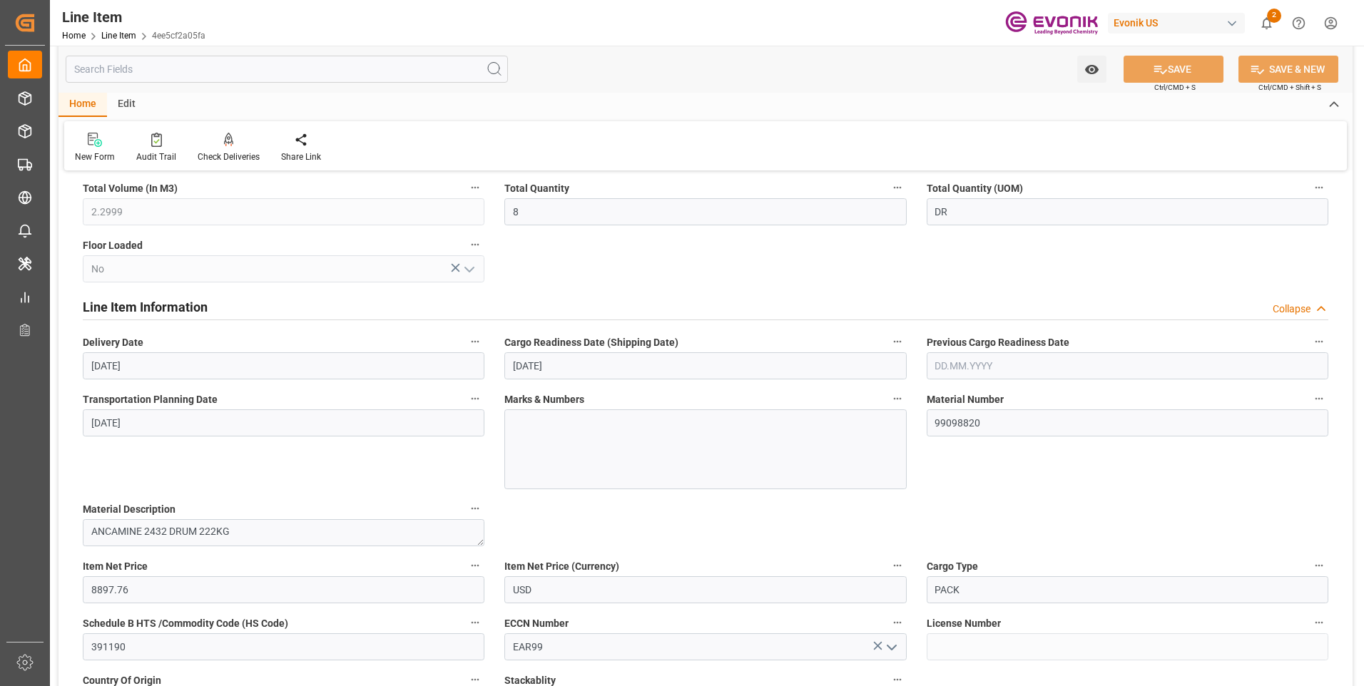
scroll to position [785, 0]
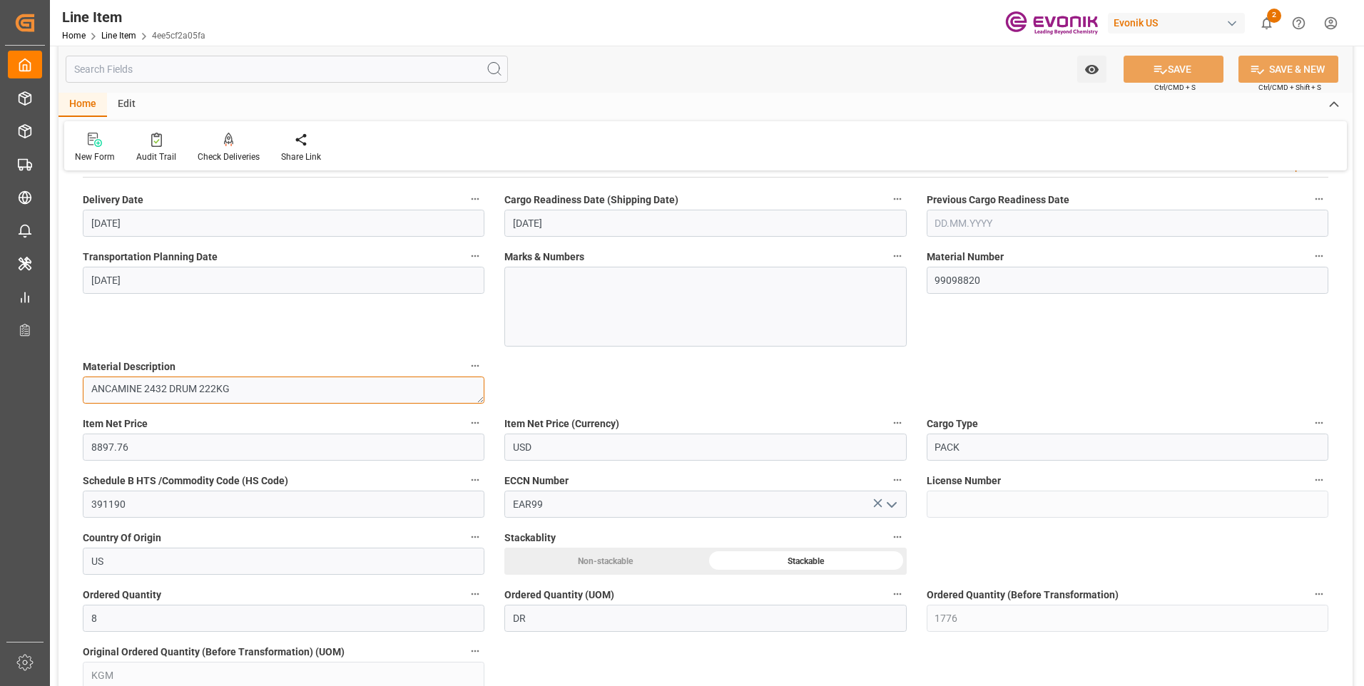
drag, startPoint x: 166, startPoint y: 390, endPoint x: 78, endPoint y: 384, distance: 88.7
click at [78, 384] on div "Material Description ANCAMINE 2432 DRUM 222KG" at bounding box center [284, 380] width 422 height 57
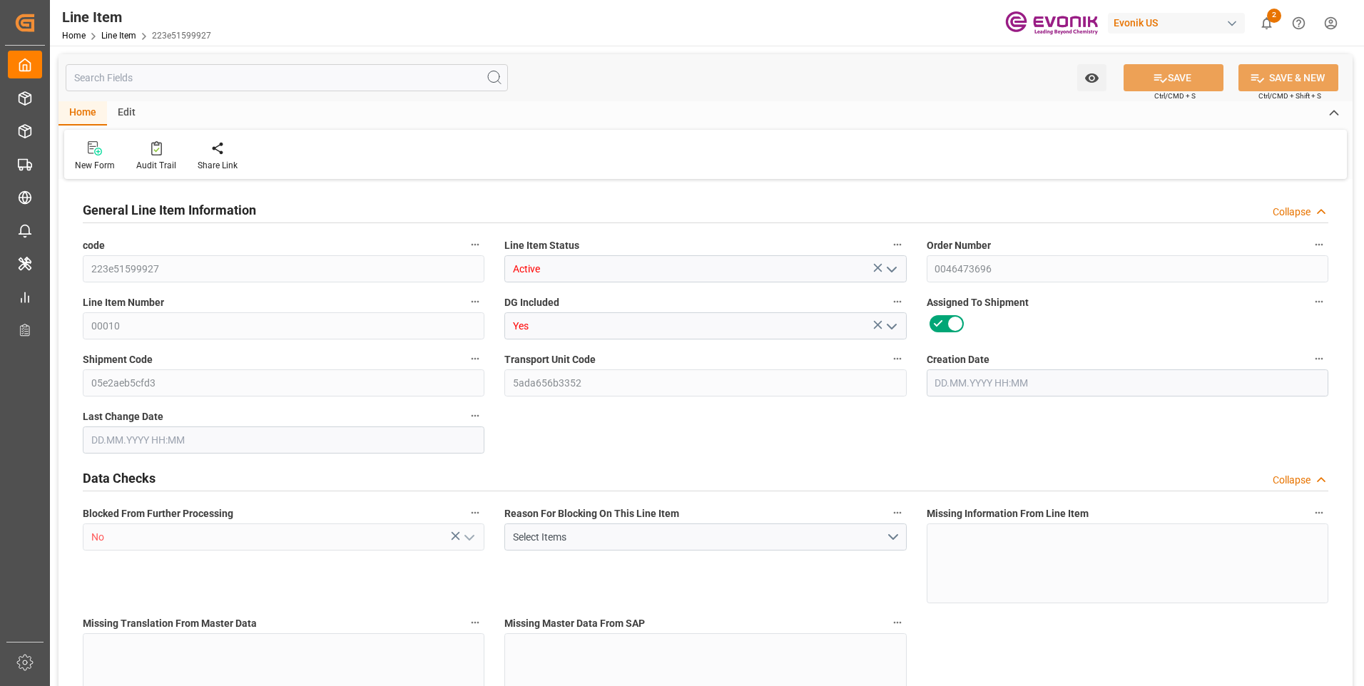
type input "1"
type input "867.2"
type input "800"
type input "1.1464"
type input "4"
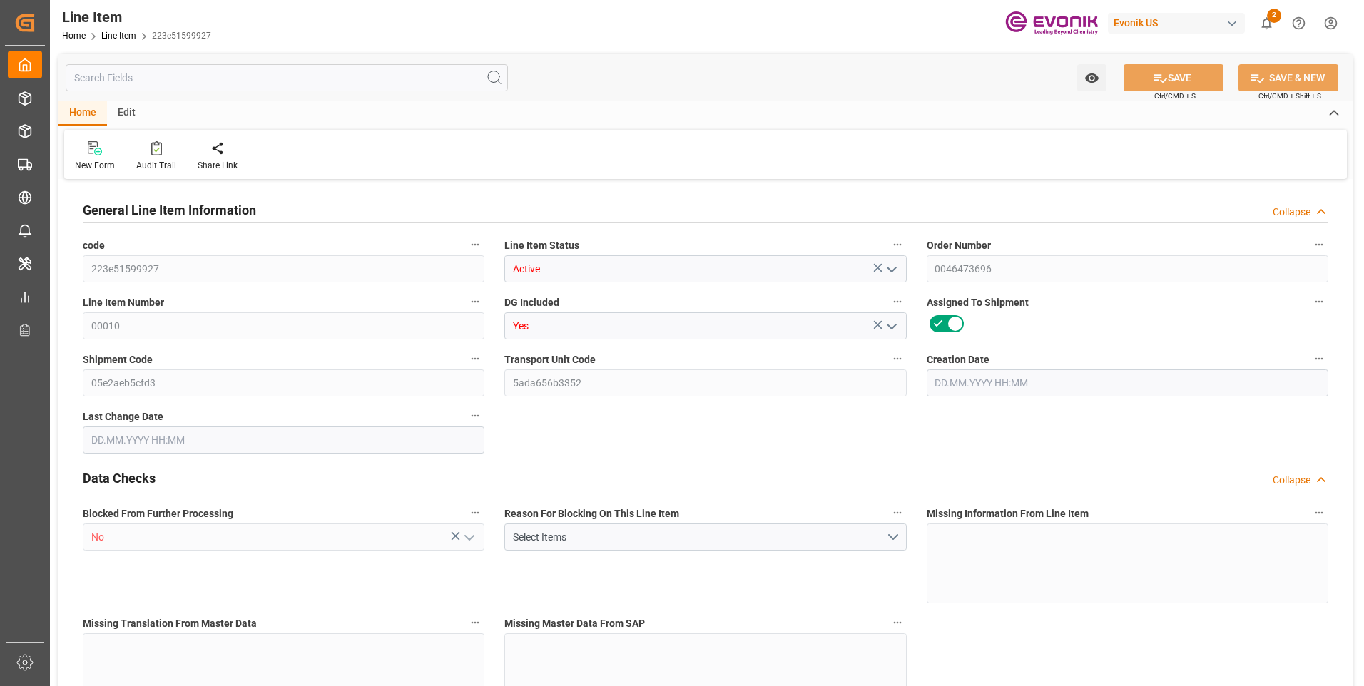
type input "4600"
type input "4"
type input "800"
type input "867.2"
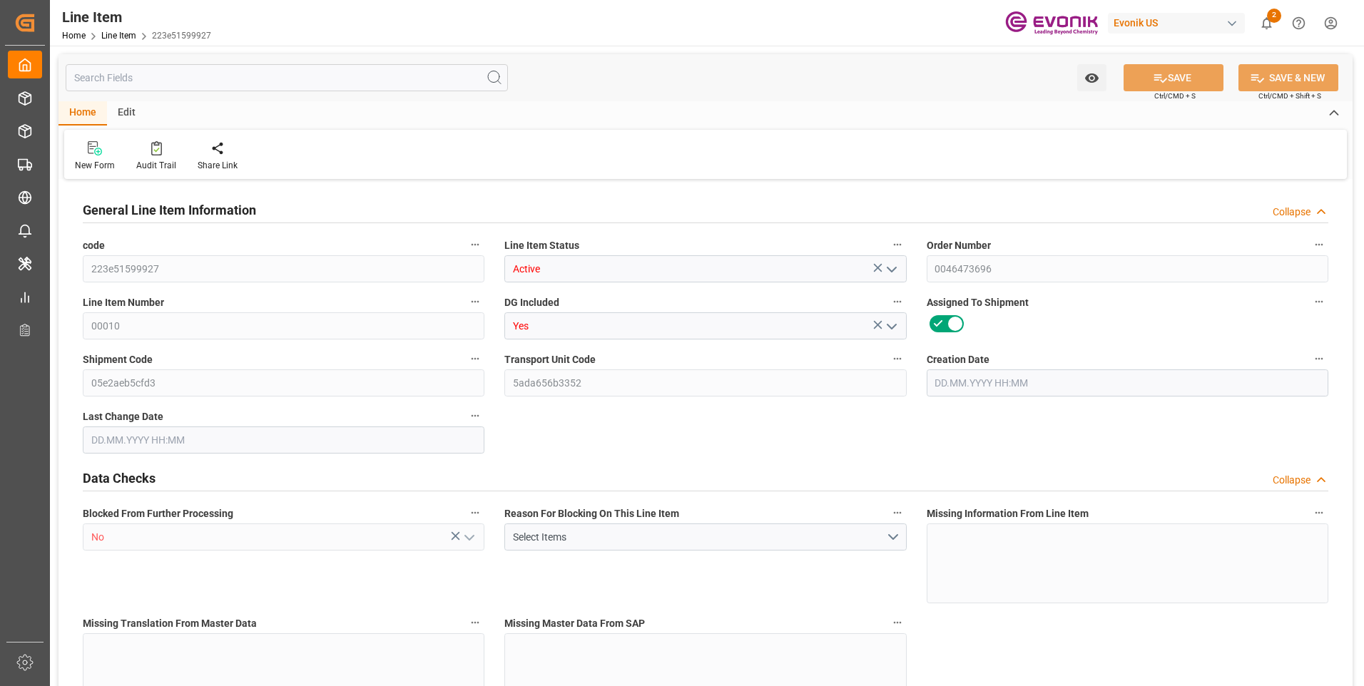
type input "887.2"
type input "800"
type input "1.1464"
type input "1146.4"
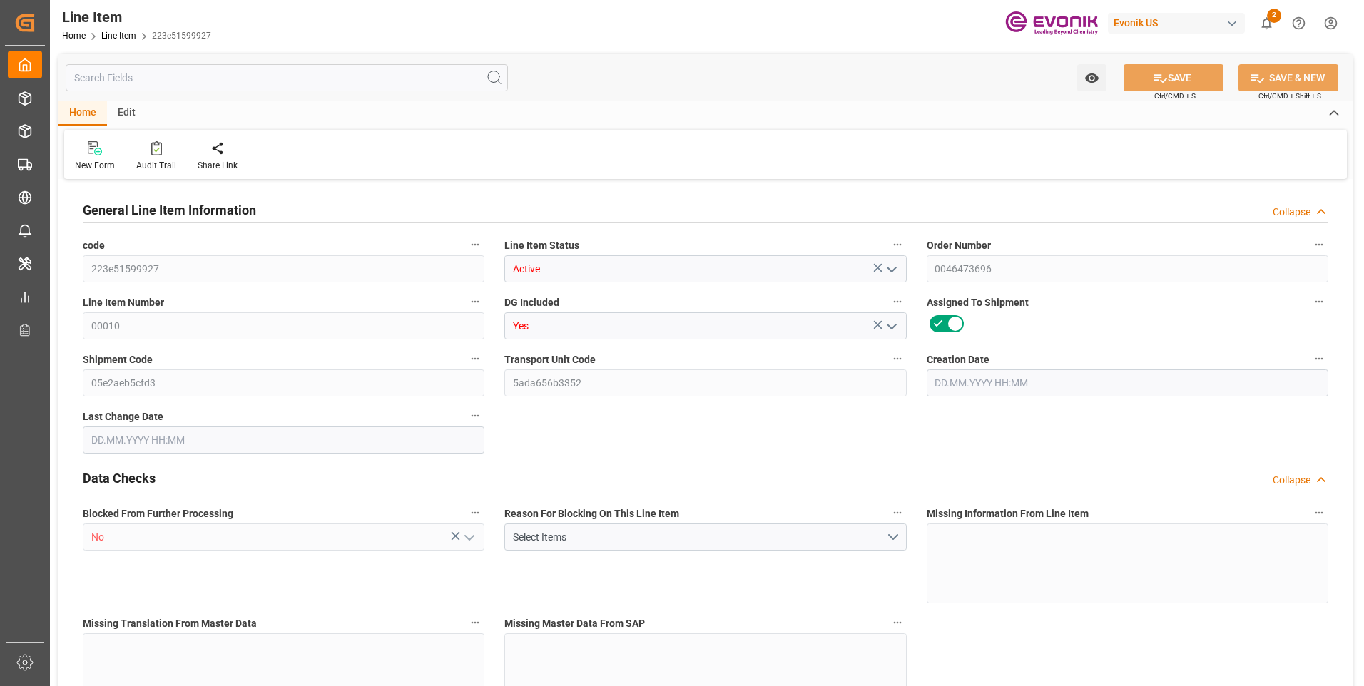
type input "0"
type input "[DATE] 14:17"
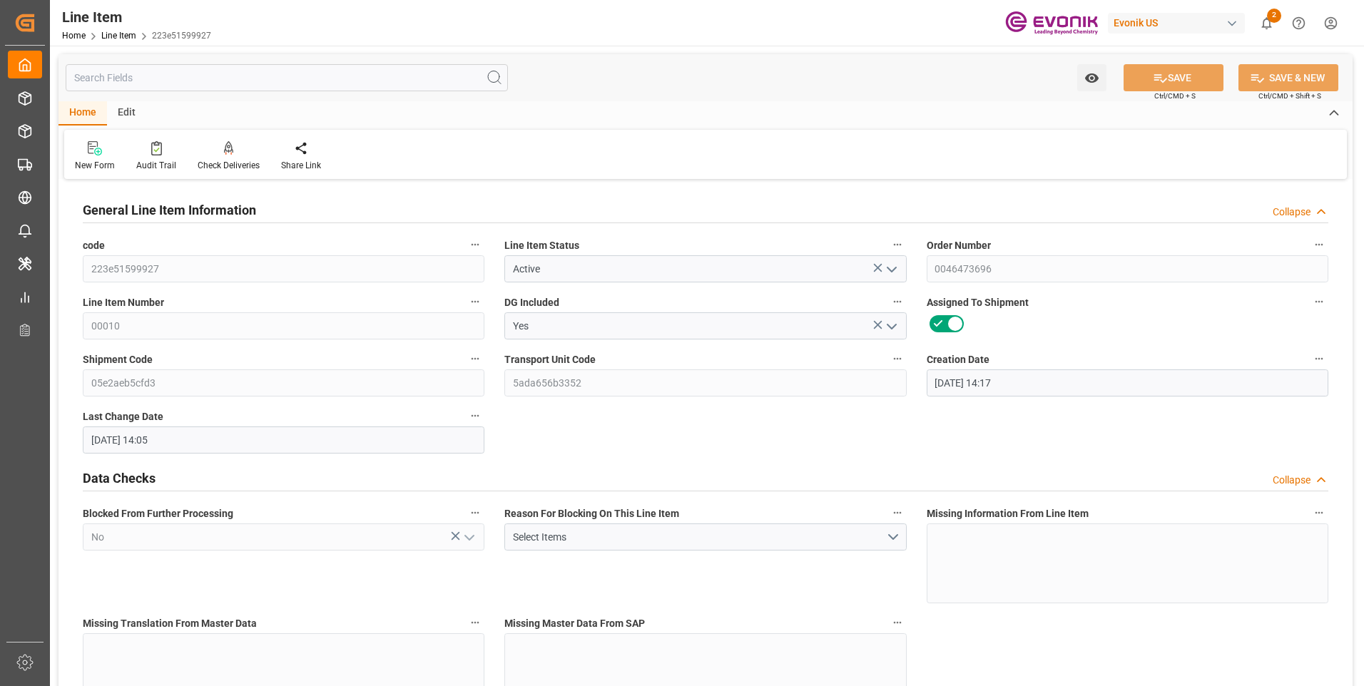
type input "[DATE] 14:05"
type input "[DATE]"
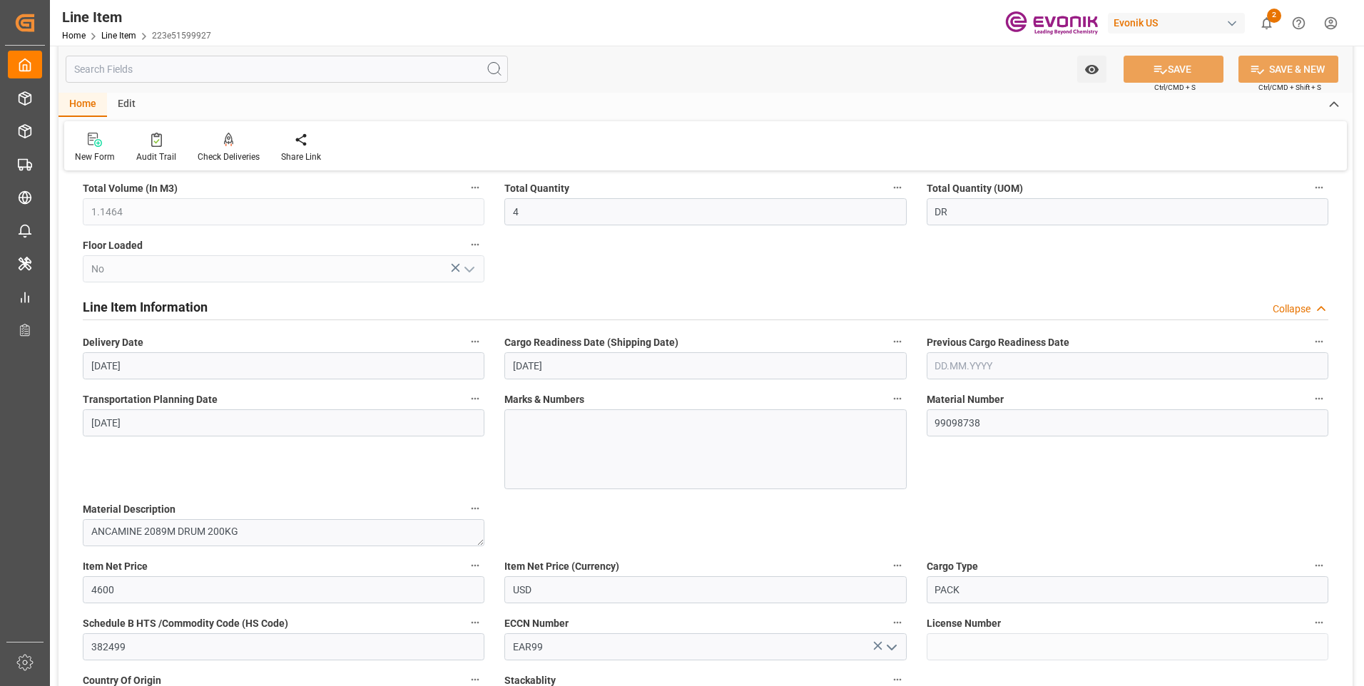
scroll to position [856, 0]
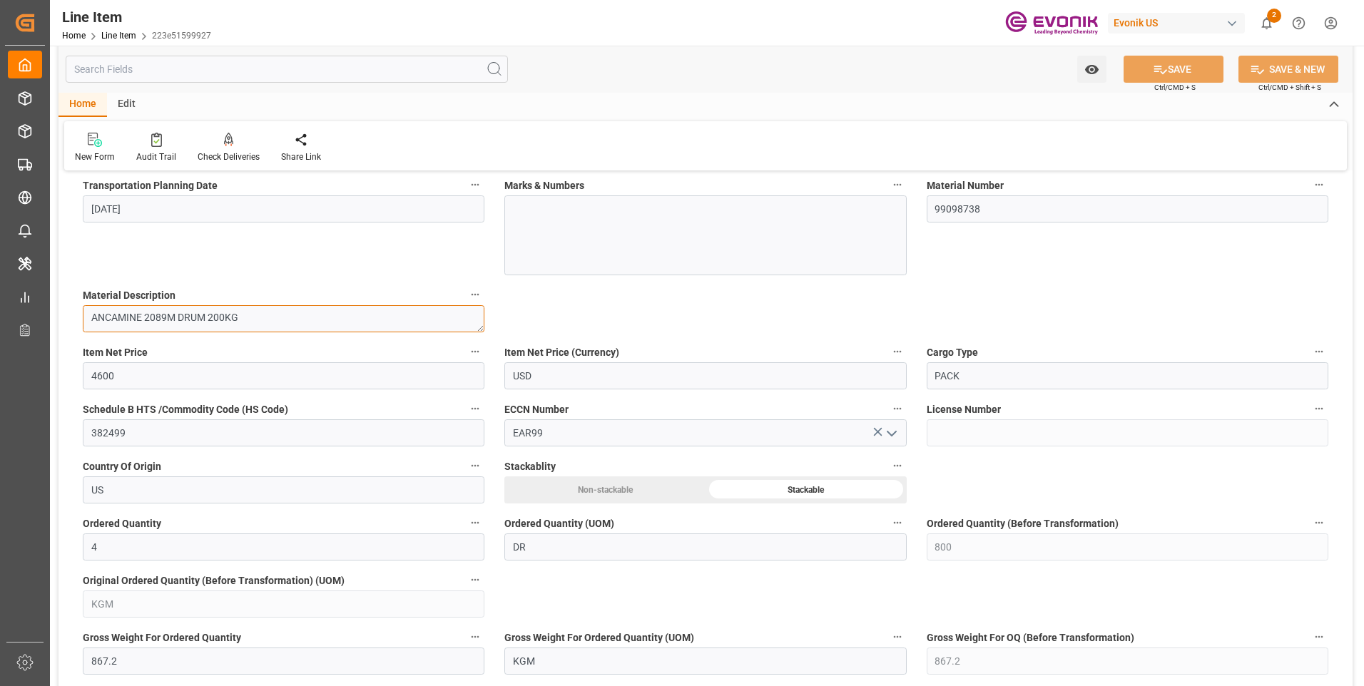
click at [153, 317] on textarea "ANCAMINE 2089M DRUM 200KG" at bounding box center [284, 318] width 402 height 27
drag, startPoint x: 176, startPoint y: 315, endPoint x: 88, endPoint y: 319, distance: 87.8
click at [88, 319] on textarea "ANCAMINE 2089M DRUM 200KG" at bounding box center [284, 318] width 402 height 27
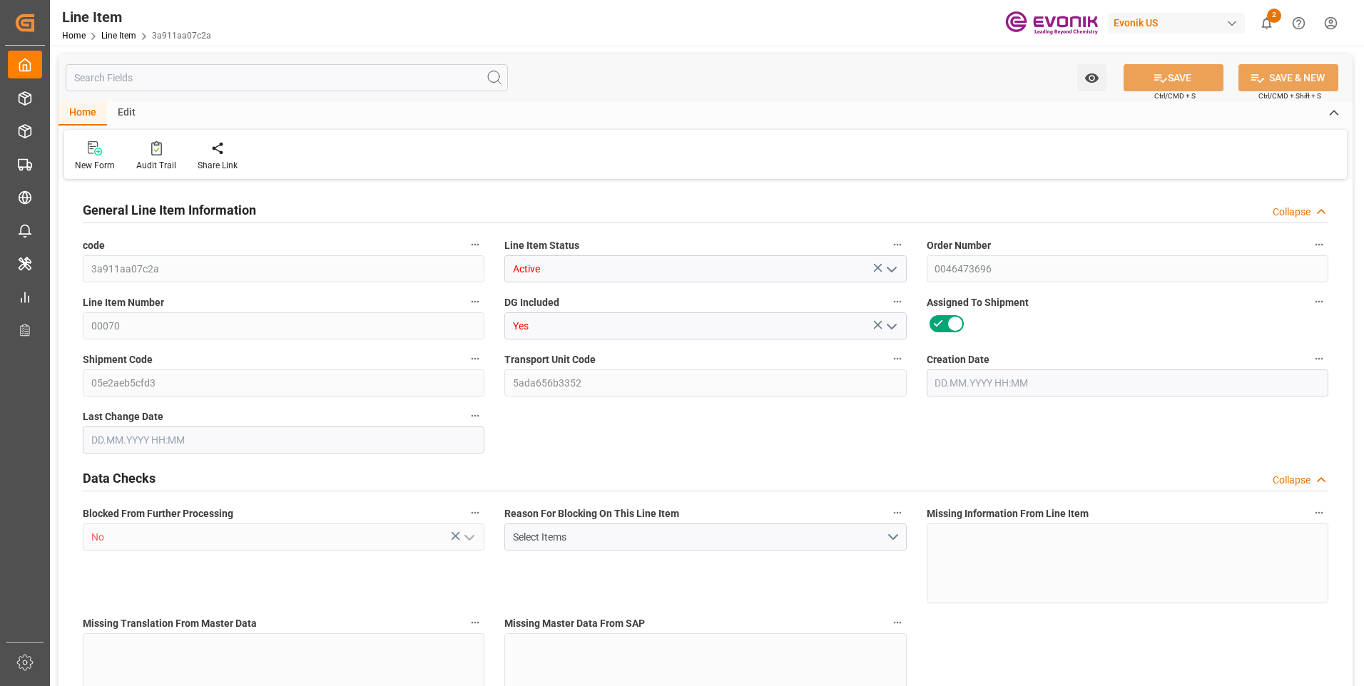
type input "1"
type input "867.2"
type input "800"
type input "1.1464"
type input "4"
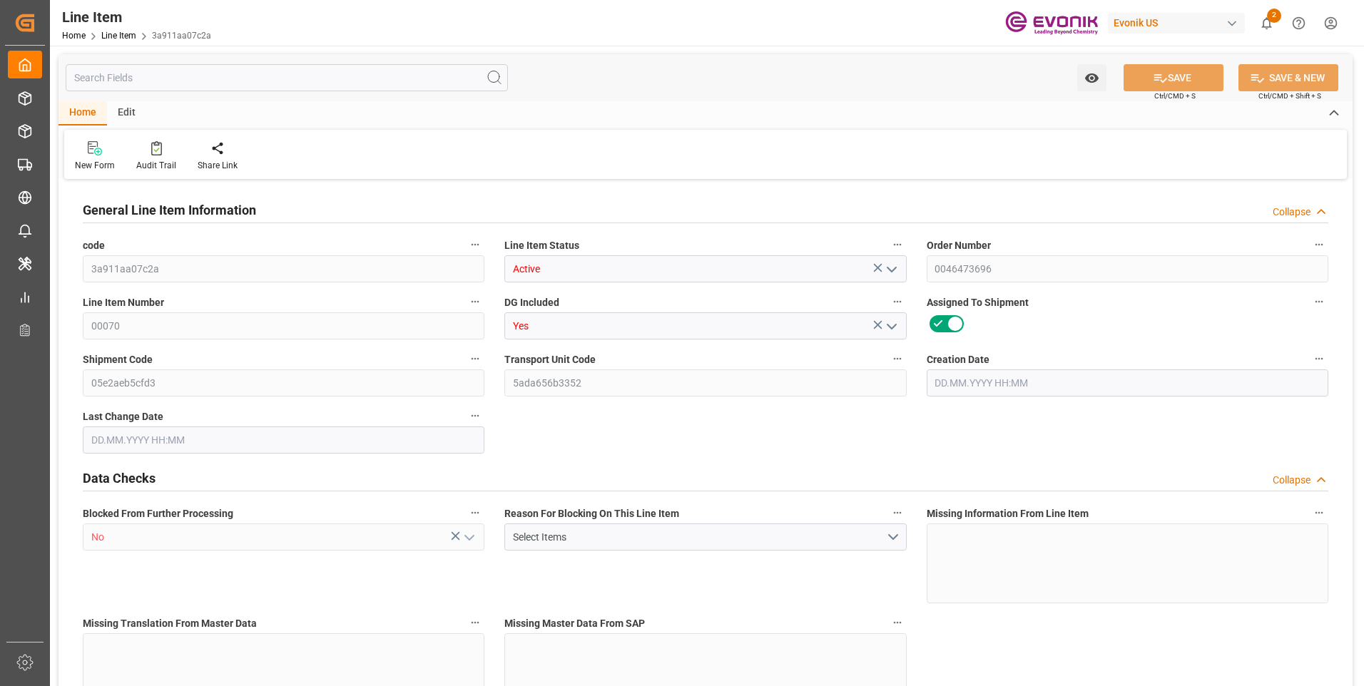
type input "4600"
type input "4"
type input "800"
type input "867.2"
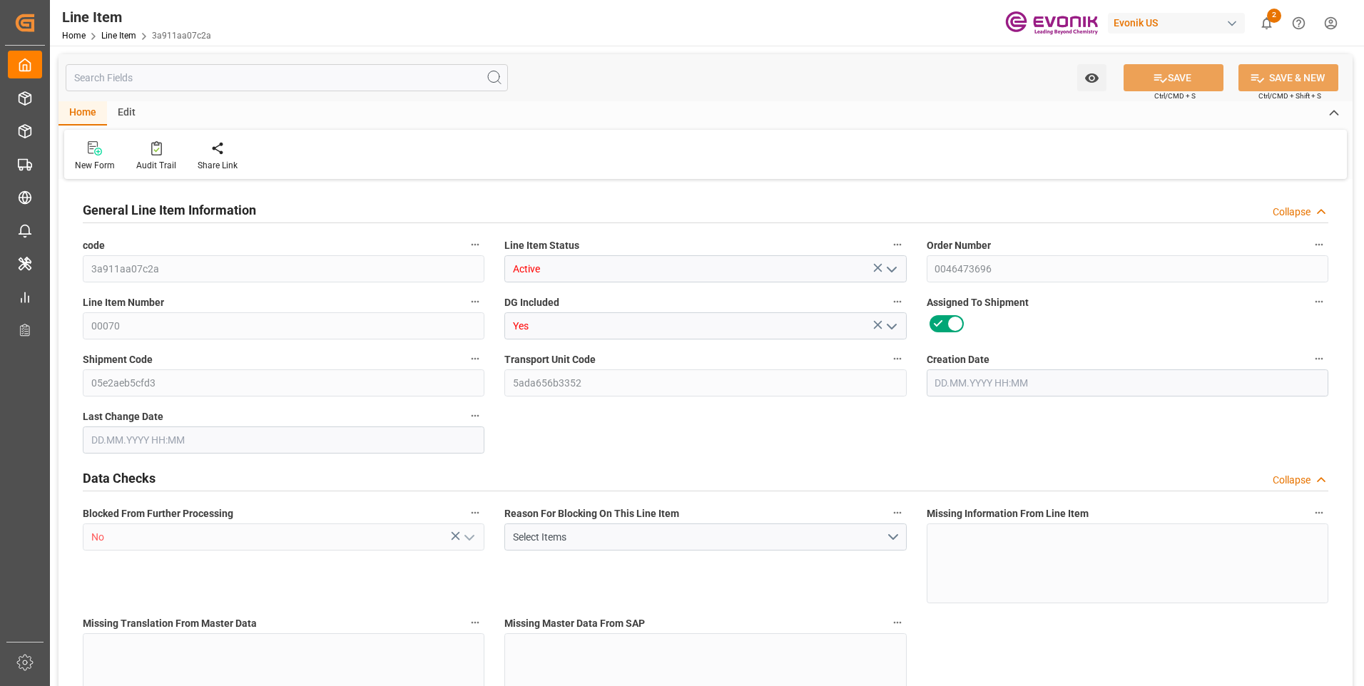
type input "887.2"
type input "800"
type input "1.1464"
type input "1146.4"
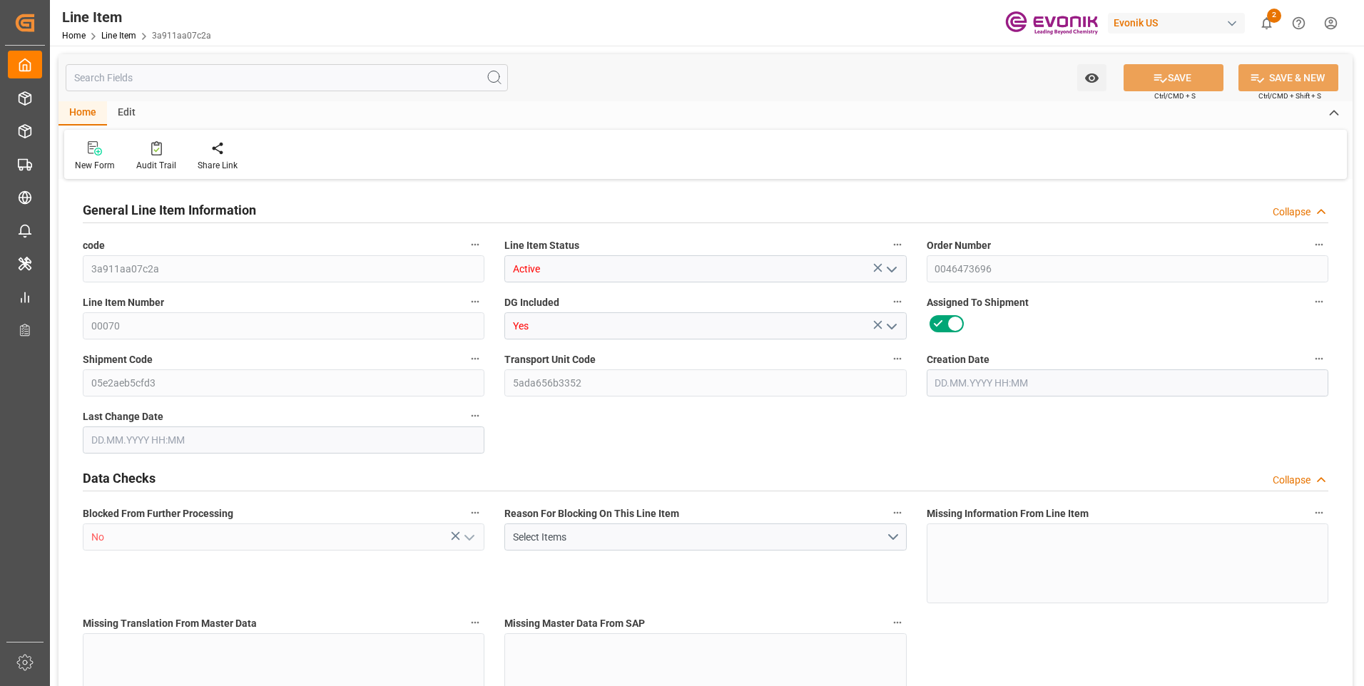
type input "0"
type input "[DATE] 14:17"
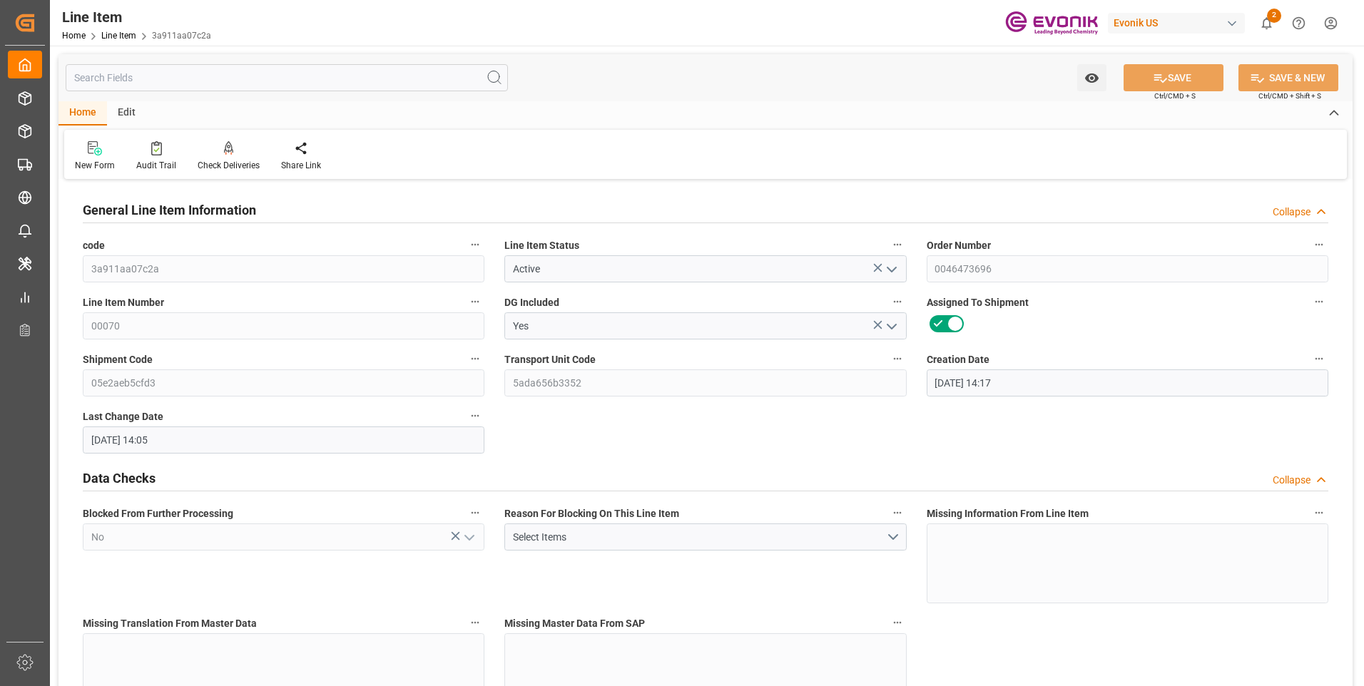
type input "[DATE] 14:05"
type input "[DATE]"
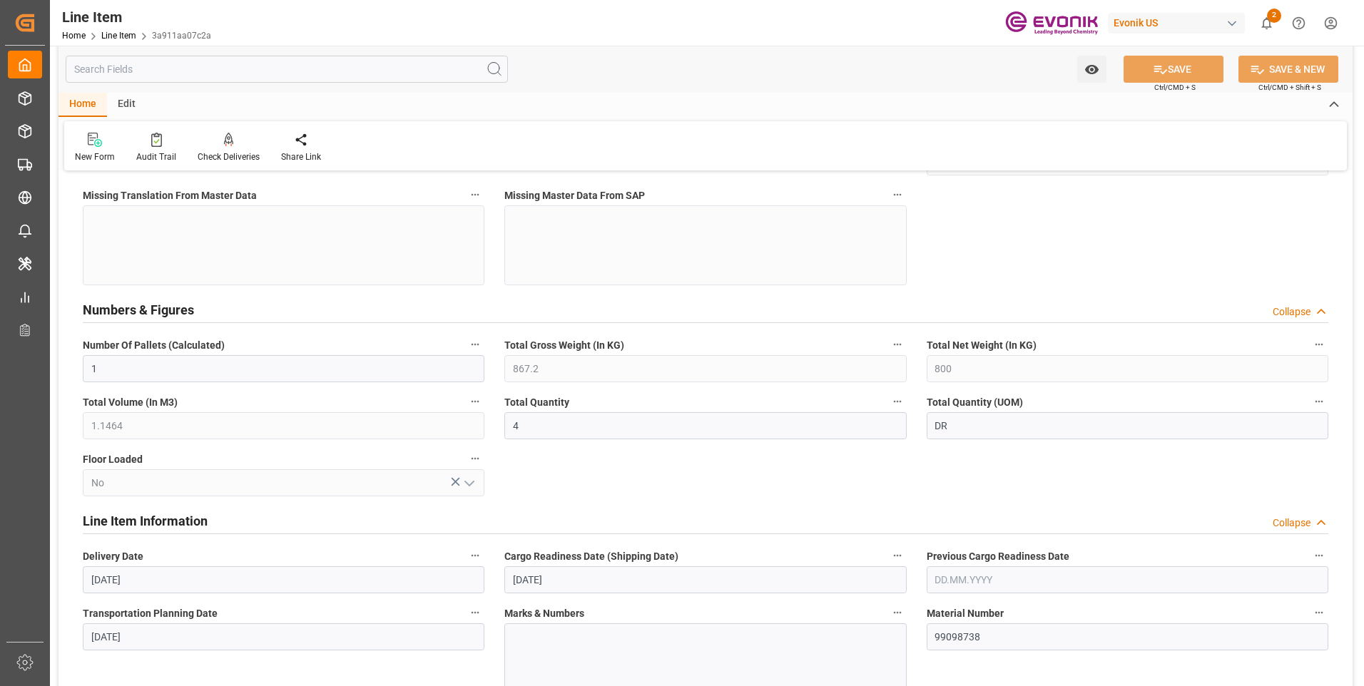
scroll to position [642, 0]
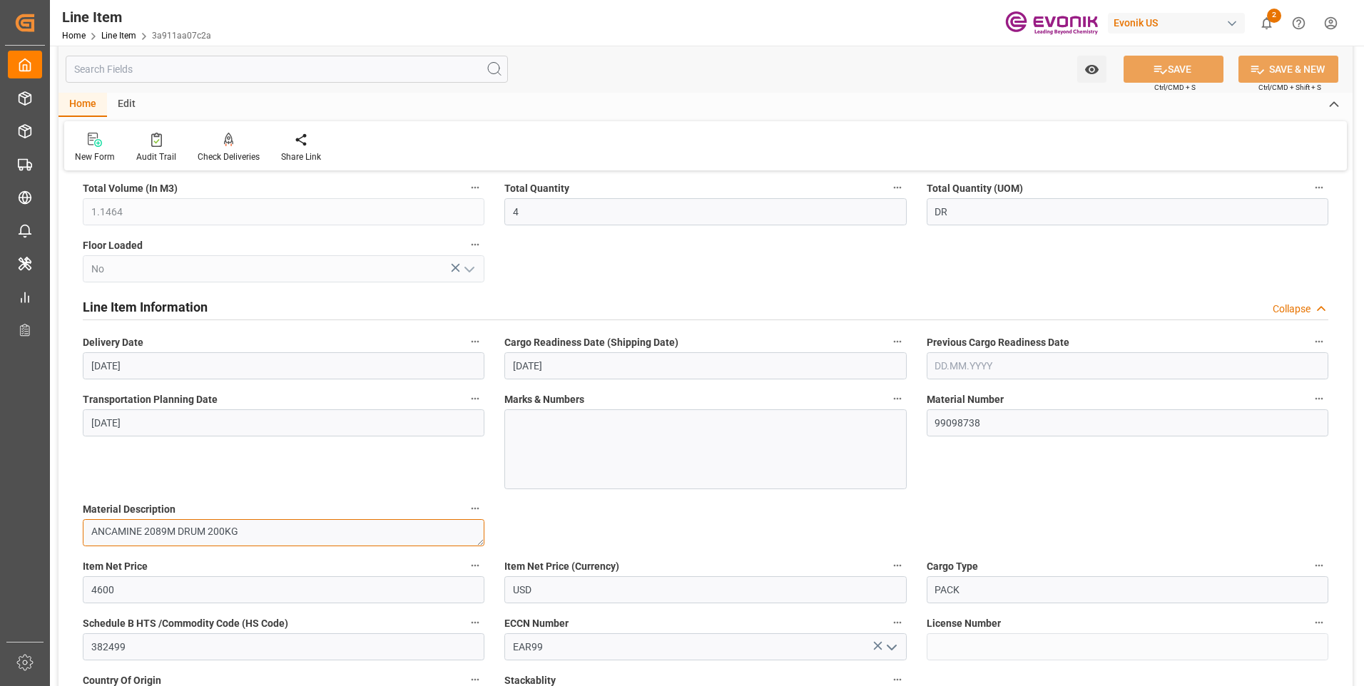
click at [175, 537] on textarea "ANCAMINE 2089M DRUM 200KG" at bounding box center [284, 532] width 402 height 27
drag, startPoint x: 179, startPoint y: 534, endPoint x: 83, endPoint y: 524, distance: 96.8
click at [83, 524] on textarea "ANCAMINE 2089M DRUM 200KG" at bounding box center [284, 532] width 402 height 27
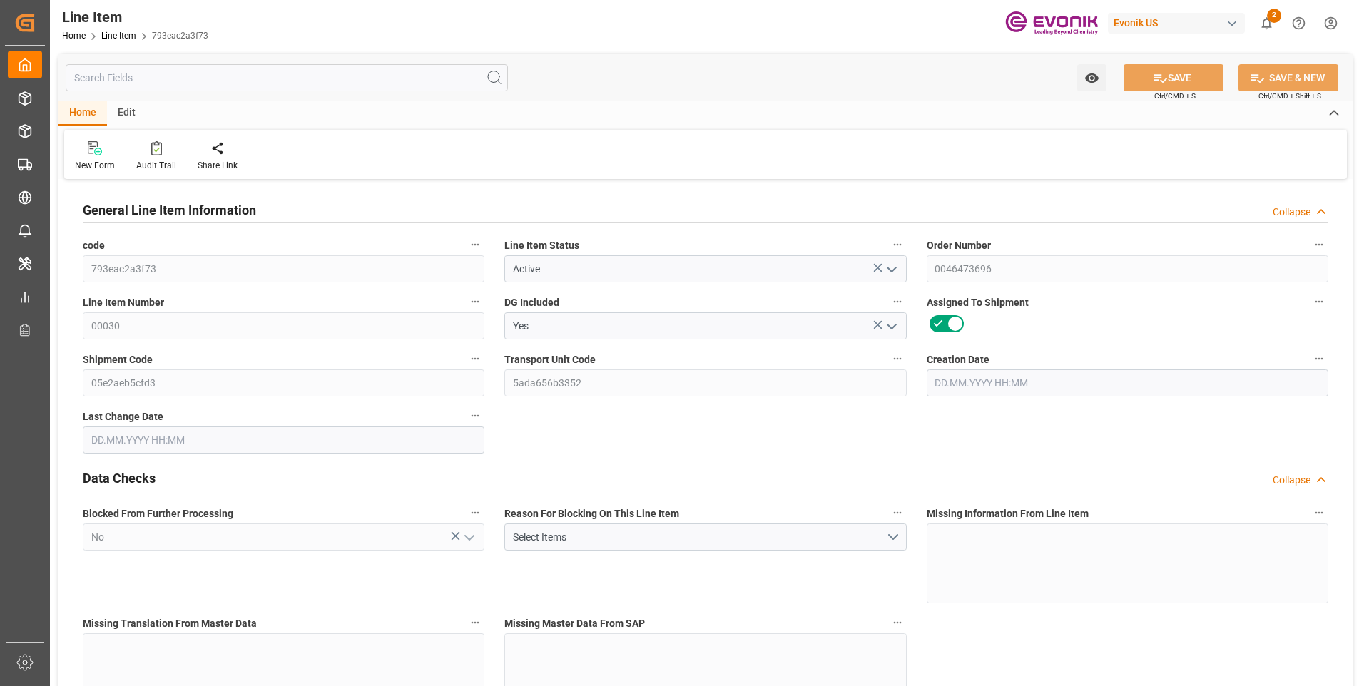
type input "1"
type input "867.2"
type input "800"
type input "1.1464"
type input "4"
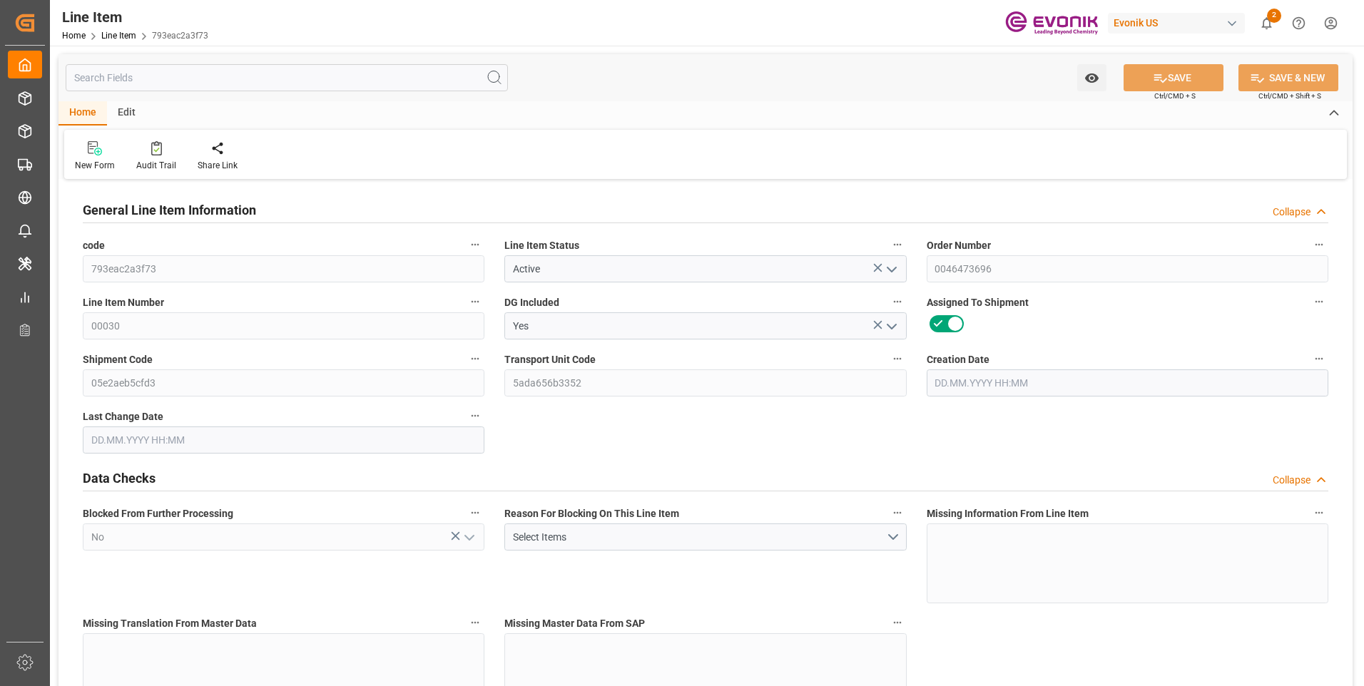
type input "1280"
type input "4"
type input "800"
type input "867.2"
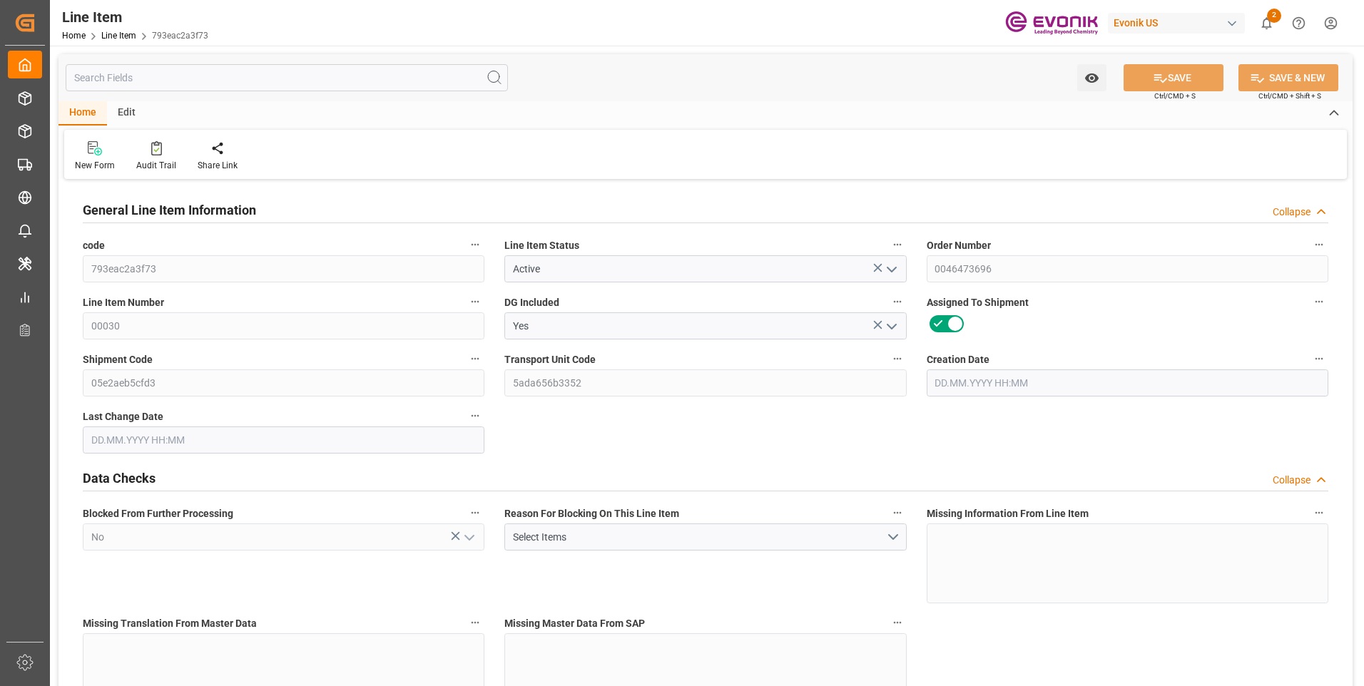
type input "884.2"
type input "800"
type input "1.1464"
type input "1146.4"
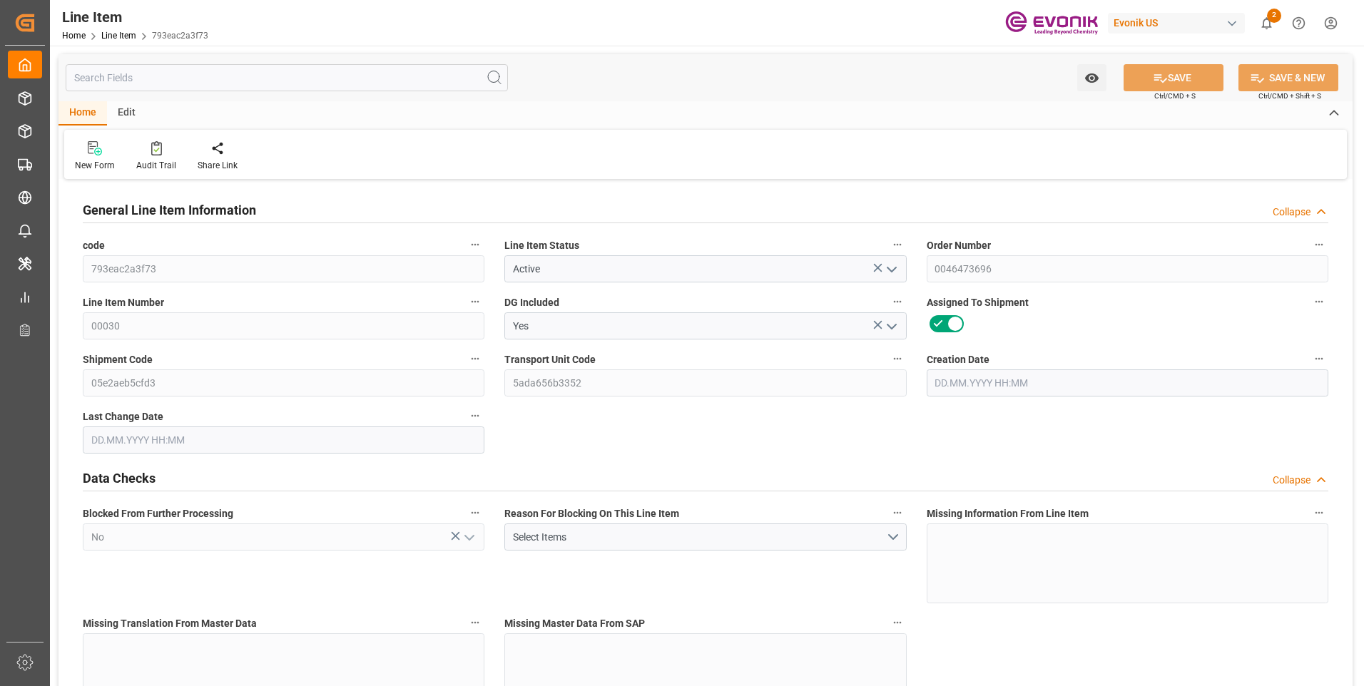
type input "0"
type input "[DATE] 14:17"
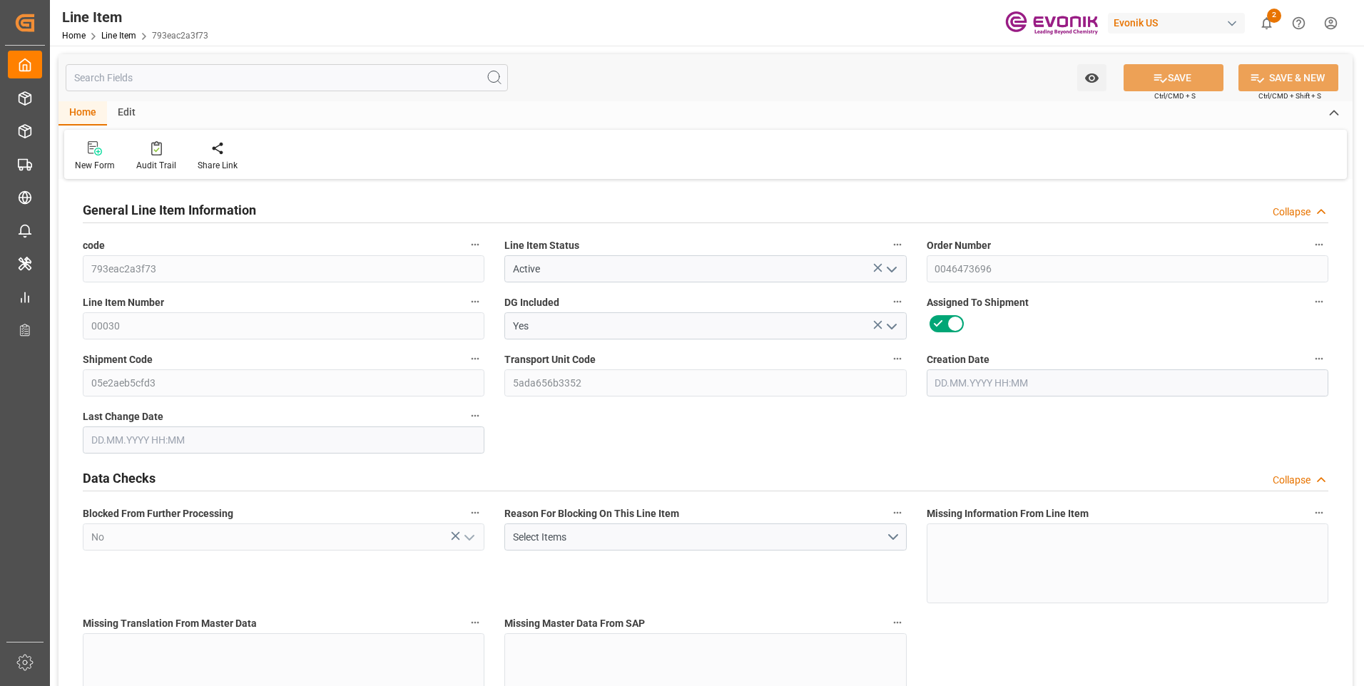
type input "[DATE] 14:05"
type input "[DATE]"
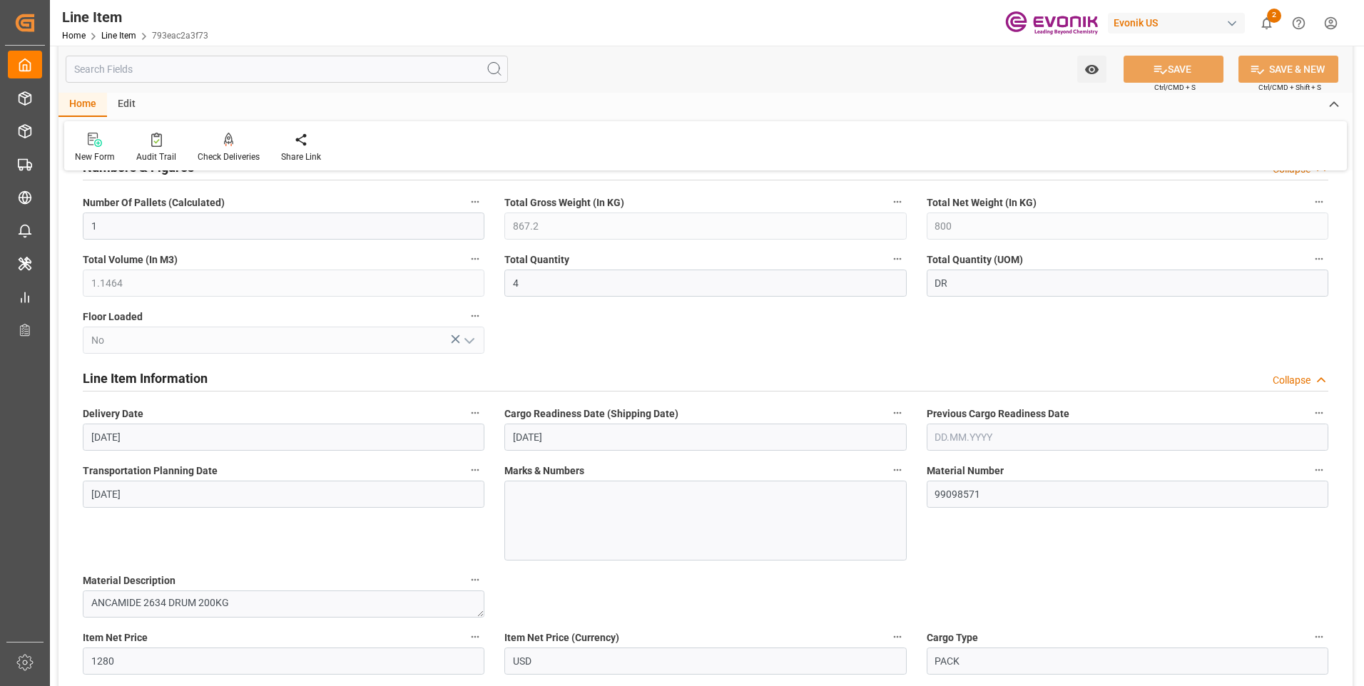
scroll to position [928, 0]
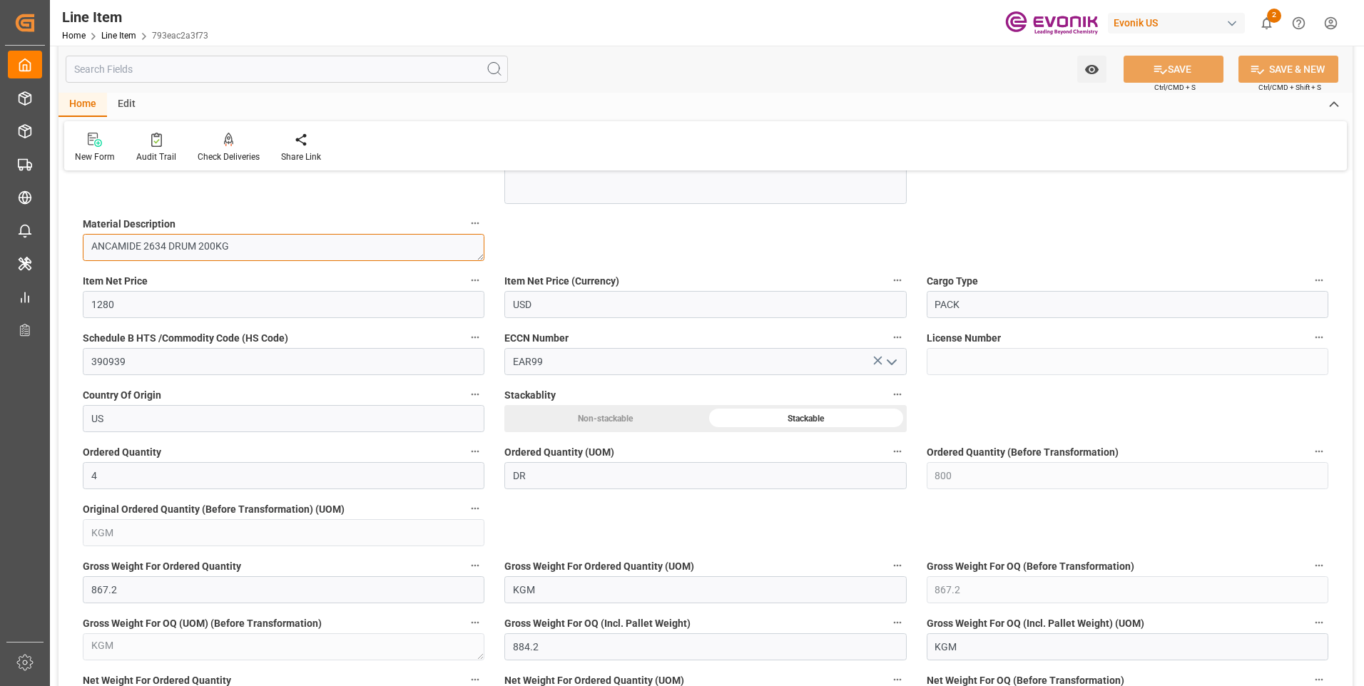
click at [166, 252] on textarea "ANCAMIDE 2634 DRUM 200KG" at bounding box center [284, 247] width 402 height 27
drag, startPoint x: 167, startPoint y: 243, endPoint x: 81, endPoint y: 244, distance: 85.6
click at [81, 244] on div "Material Description ANCAMIDE 2634 DRUM 200KG" at bounding box center [284, 237] width 422 height 57
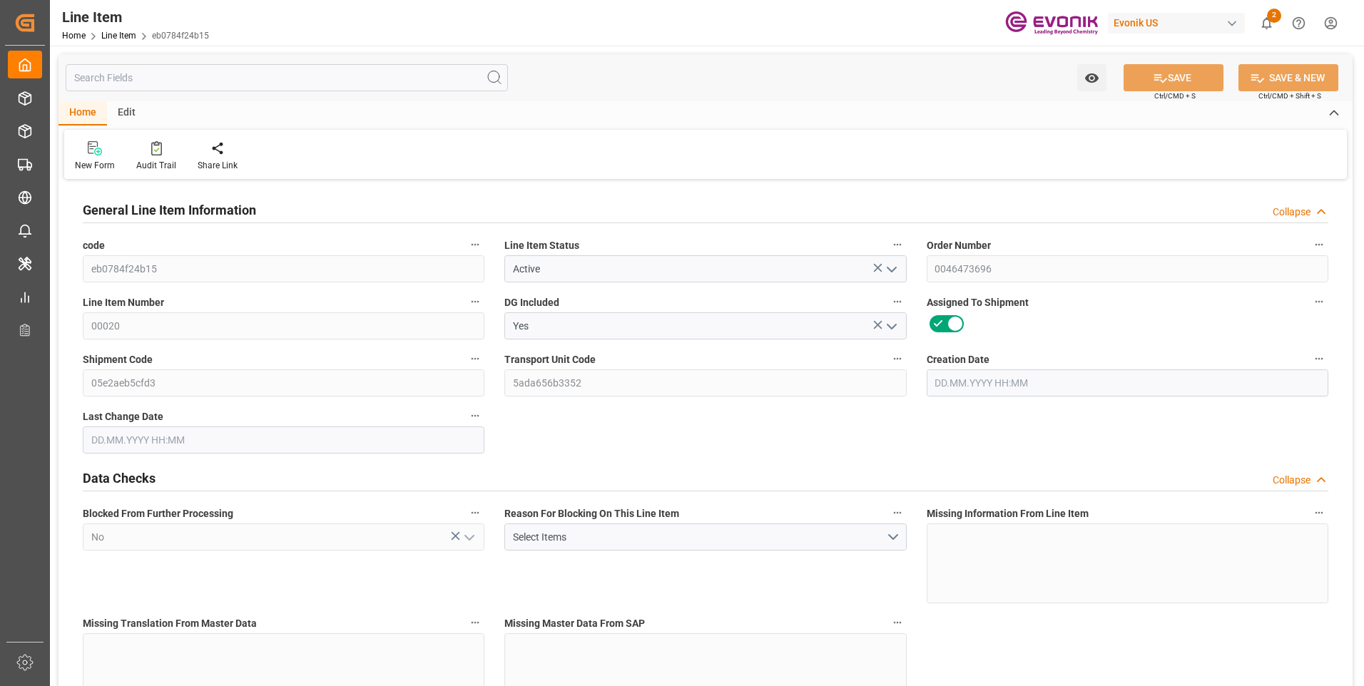
type input "1"
type input "867.2"
type input "800"
type input "1.1464"
type input "4"
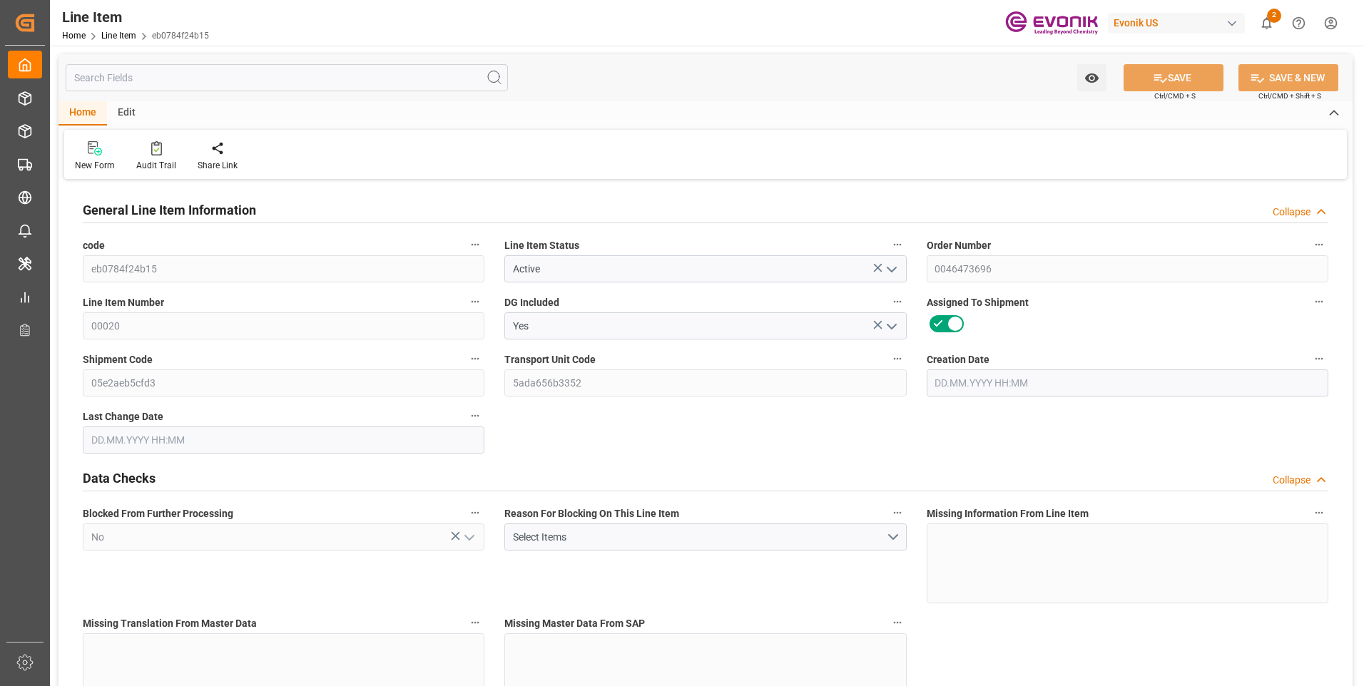
type input "3216"
type input "4"
type input "800"
type input "867.2"
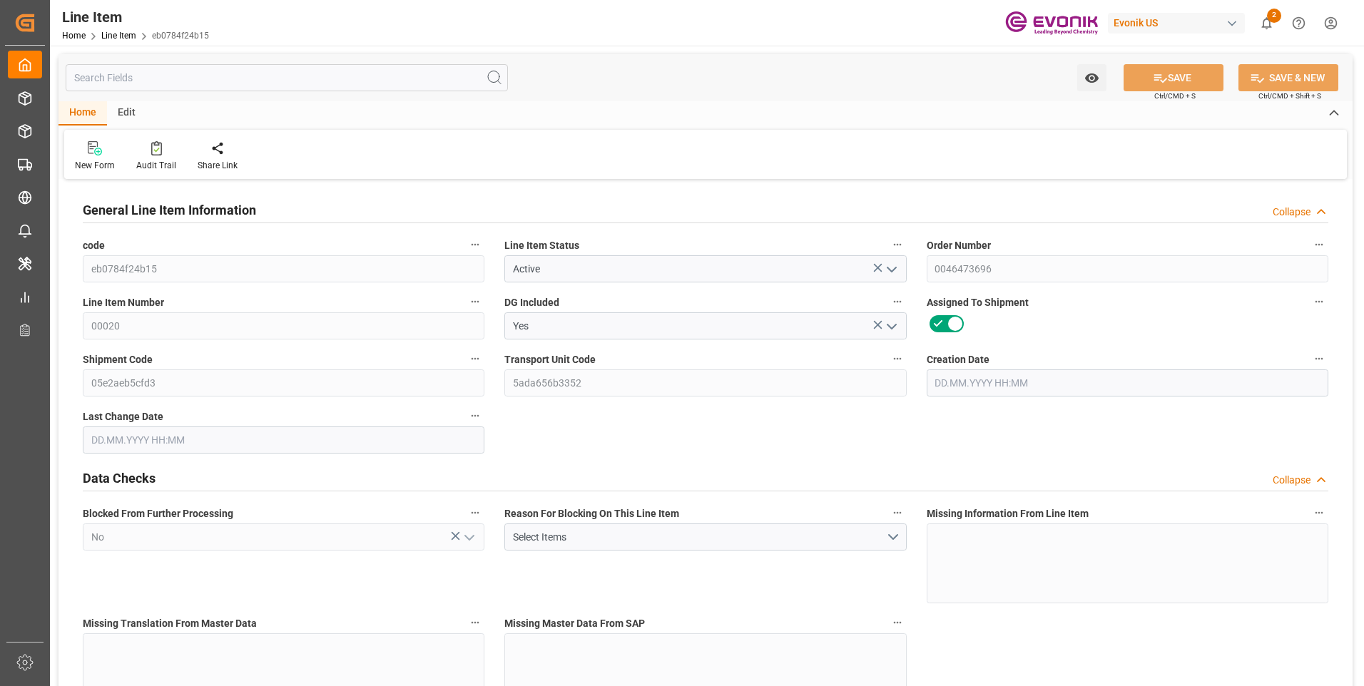
type input "887.2"
type input "800"
type input "1.1464"
type input "1146.4"
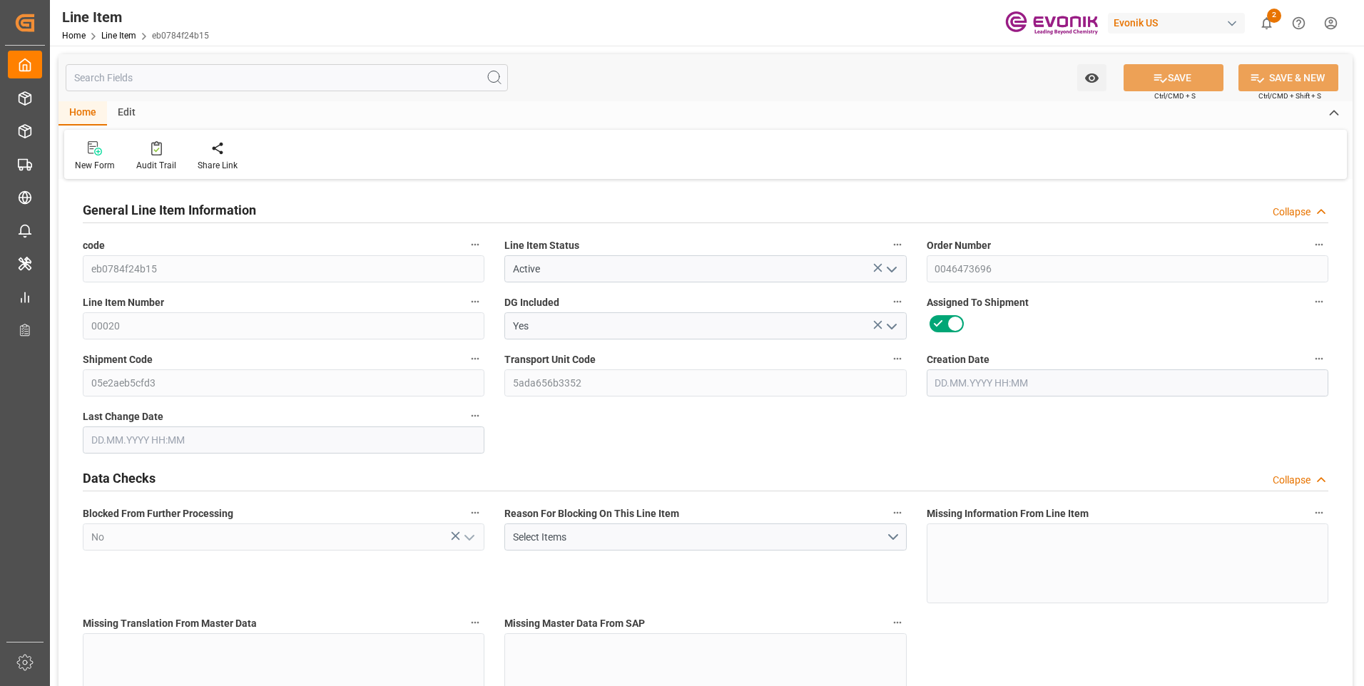
type input "0"
type input "[DATE] 14:17"
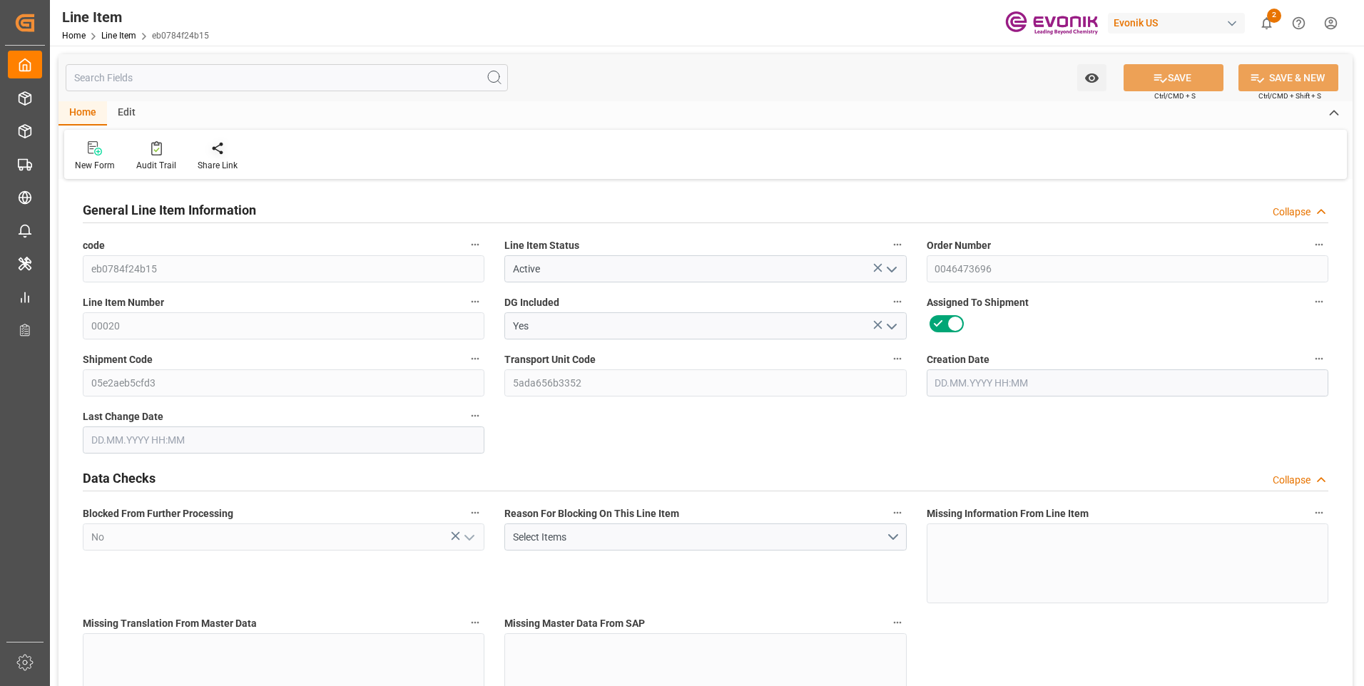
type input "[DATE] 14:05"
type input "[DATE]"
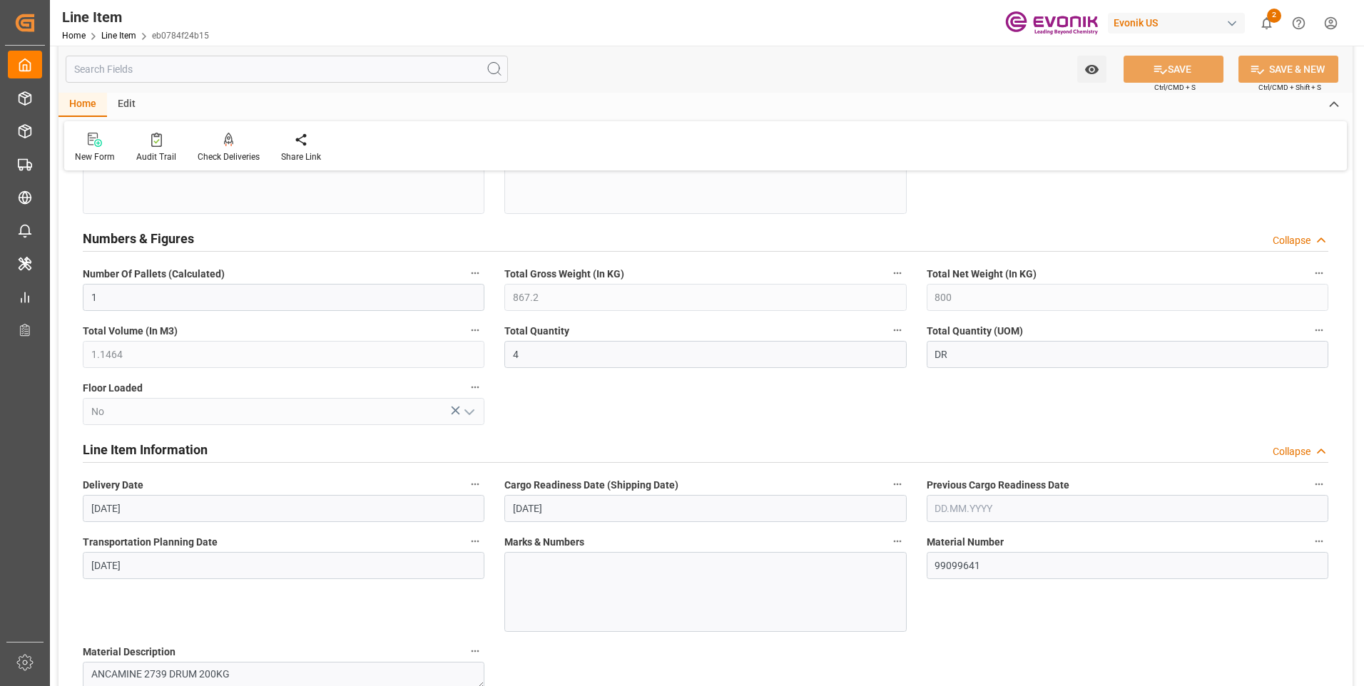
scroll to position [714, 0]
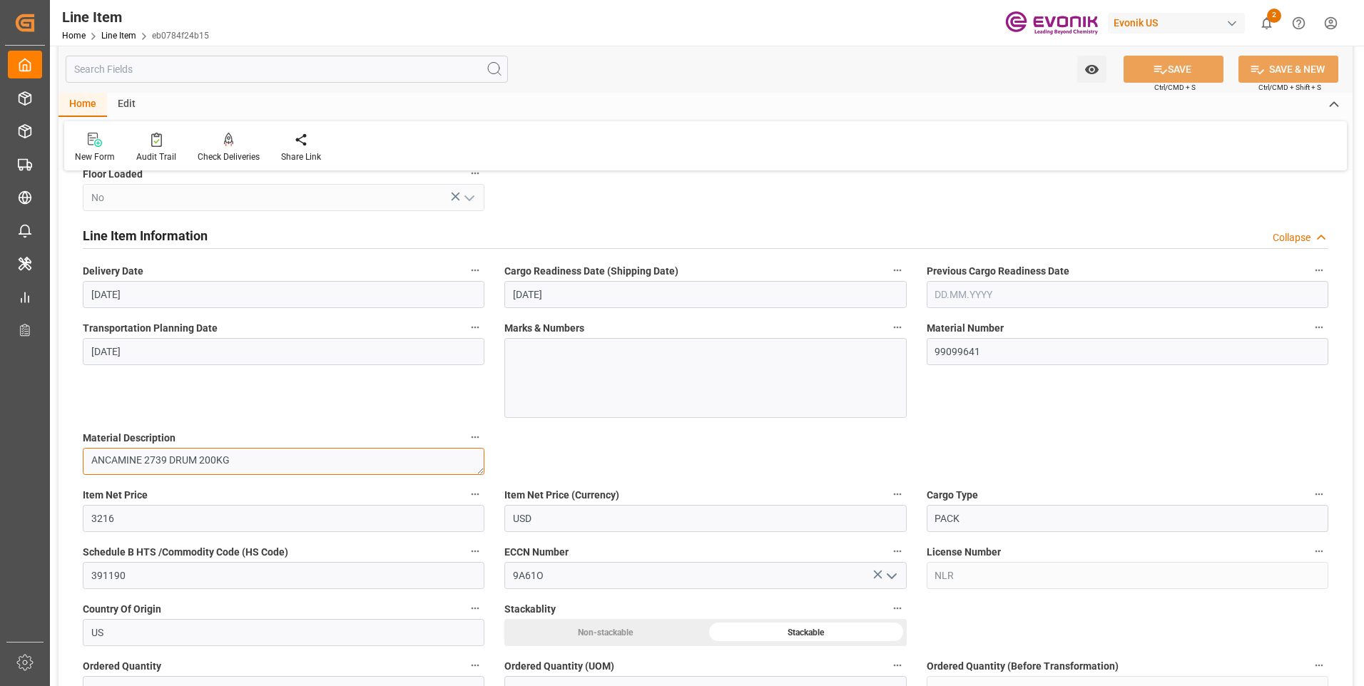
click at [156, 466] on textarea "ANCAMINE 2739 DRUM 200KG" at bounding box center [284, 461] width 402 height 27
drag, startPoint x: 168, startPoint y: 462, endPoint x: 73, endPoint y: 464, distance: 94.2
click at [73, 464] on div "Material Description ANCAMINE 2739 DRUM 200KG" at bounding box center [284, 451] width 422 height 57
